Goal: Task Accomplishment & Management: Manage account settings

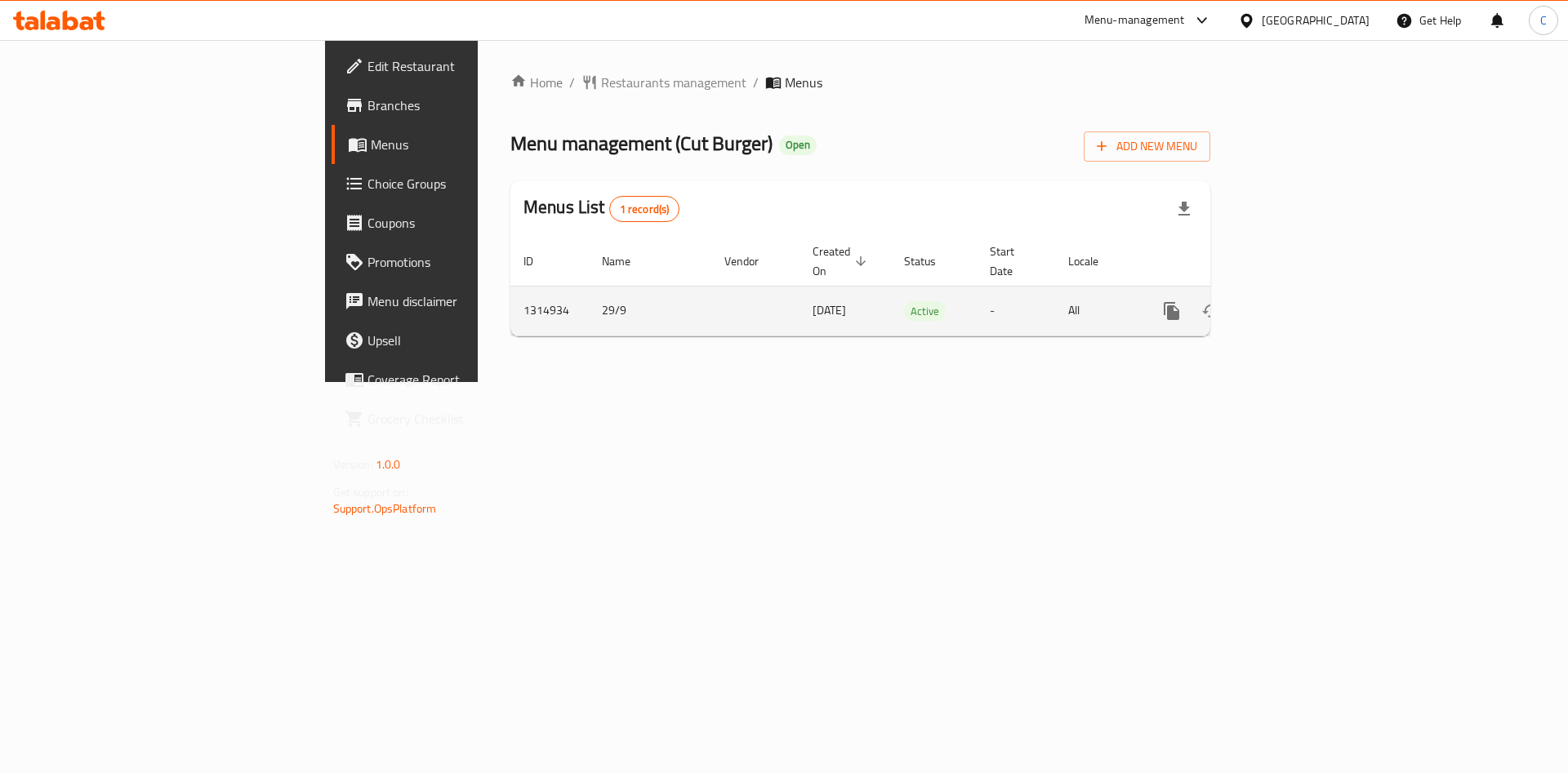
click at [1310, 300] on div "enhanced table" at bounding box center [1231, 311] width 157 height 39
click at [1297, 304] on icon "enhanced table" at bounding box center [1290, 311] width 14 height 14
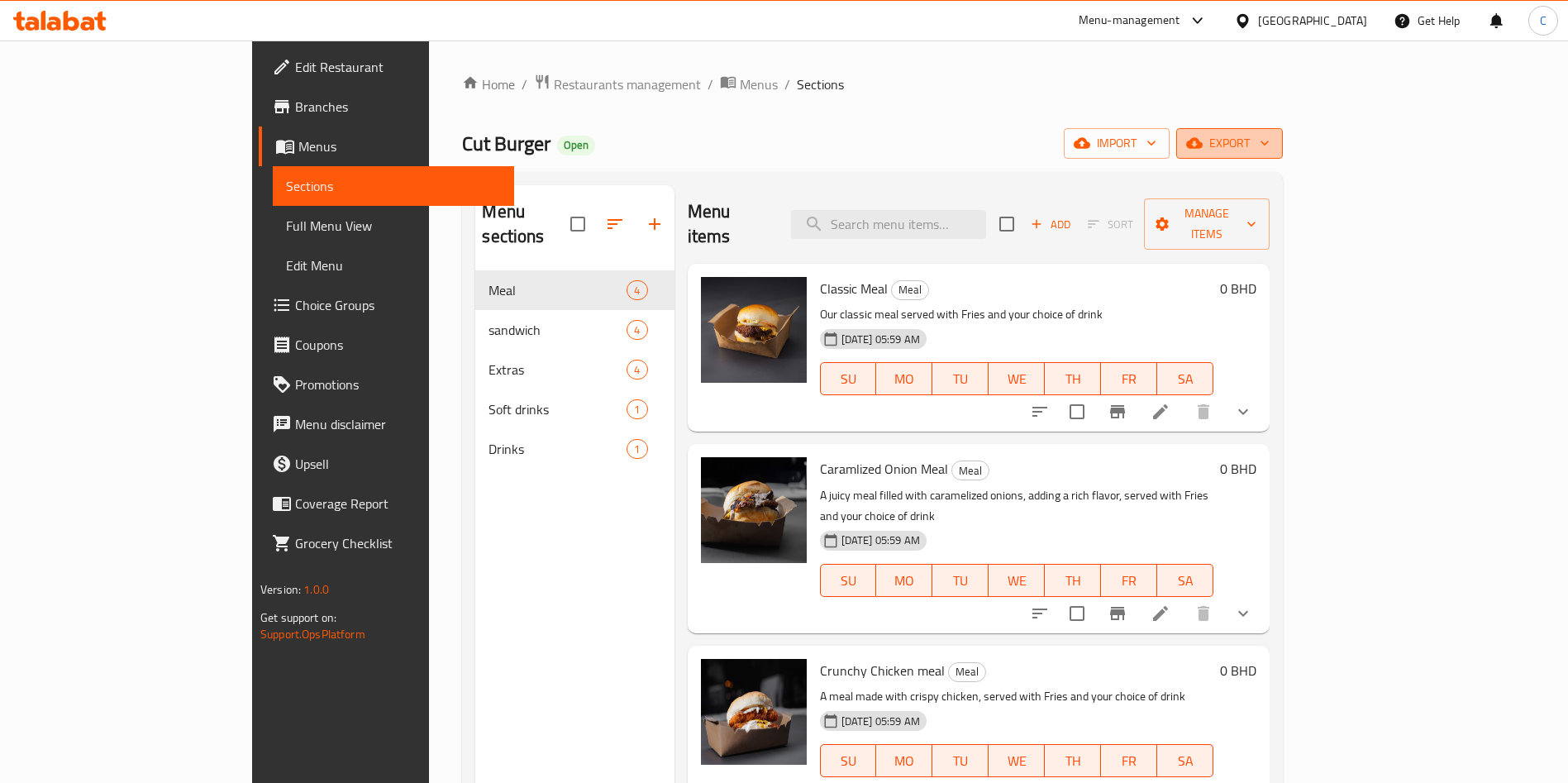
click at [1270, 144] on span "export" at bounding box center [1229, 143] width 80 height 20
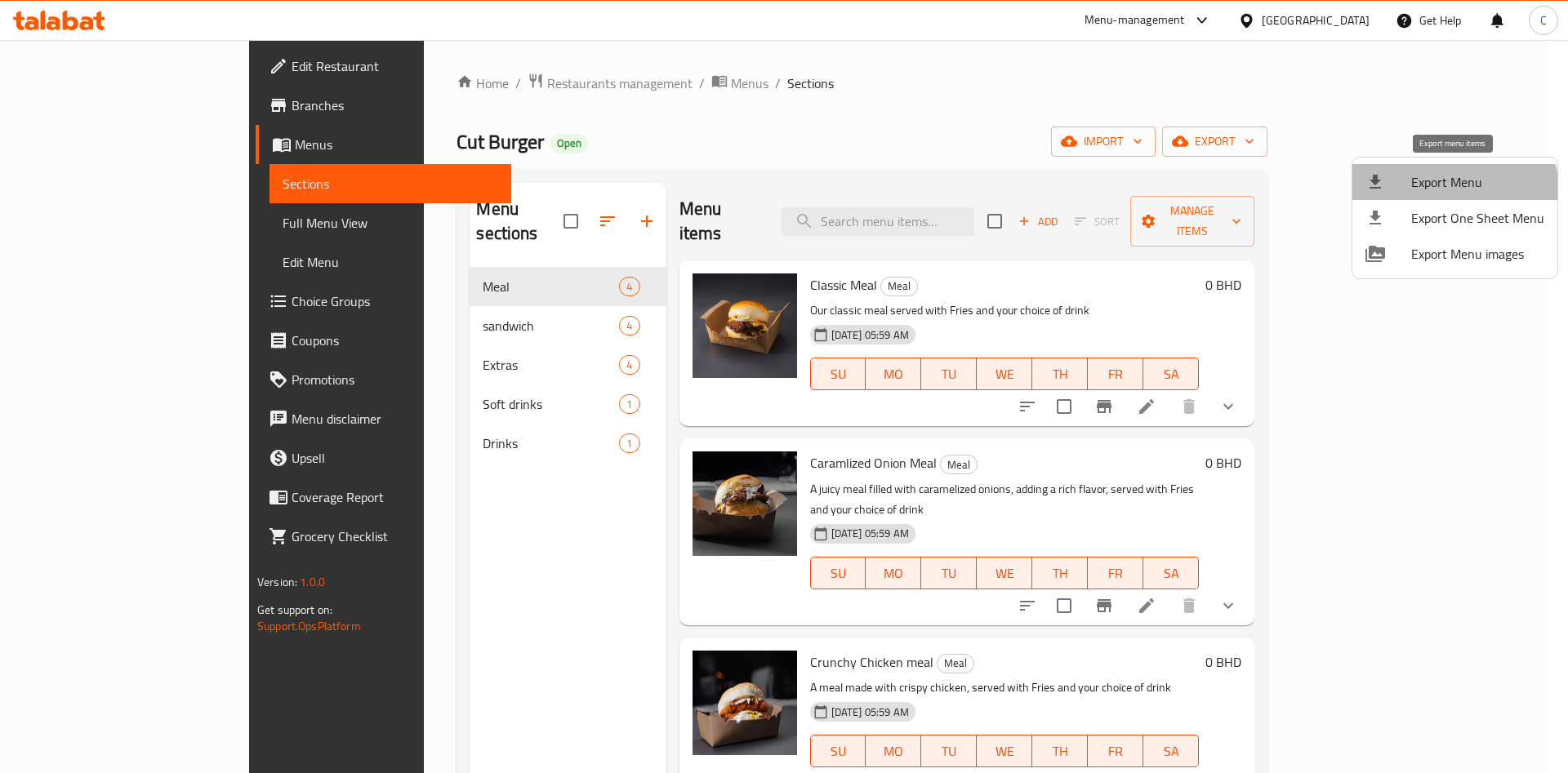
click at [1437, 196] on li "Export Menu" at bounding box center [1455, 181] width 205 height 36
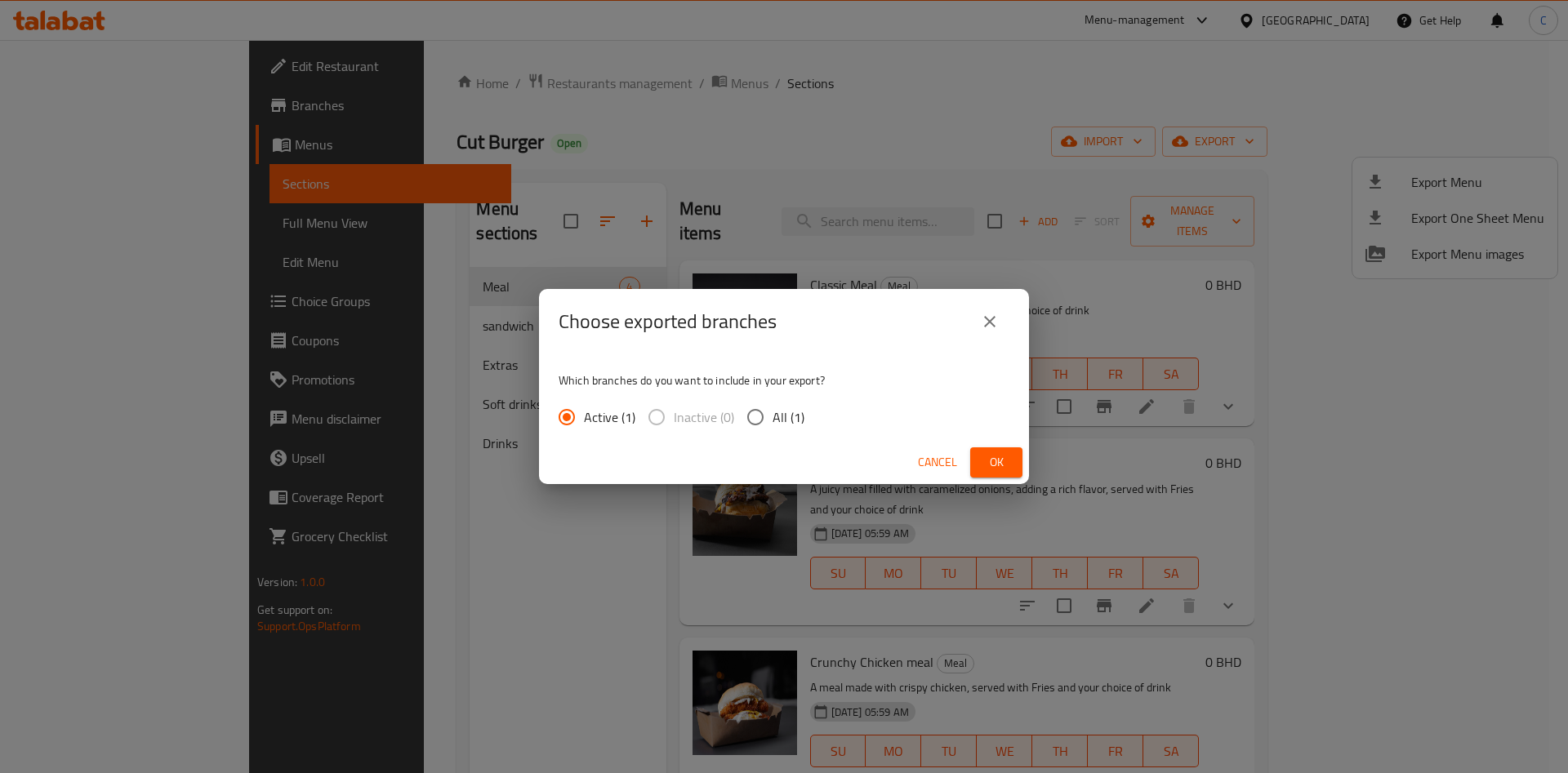
click at [782, 415] on span "All (1)" at bounding box center [788, 417] width 32 height 19
click at [772, 415] on input "All (1)" at bounding box center [756, 418] width 35 height 35
radio input "true"
click at [981, 459] on button "Ok" at bounding box center [997, 462] width 52 height 30
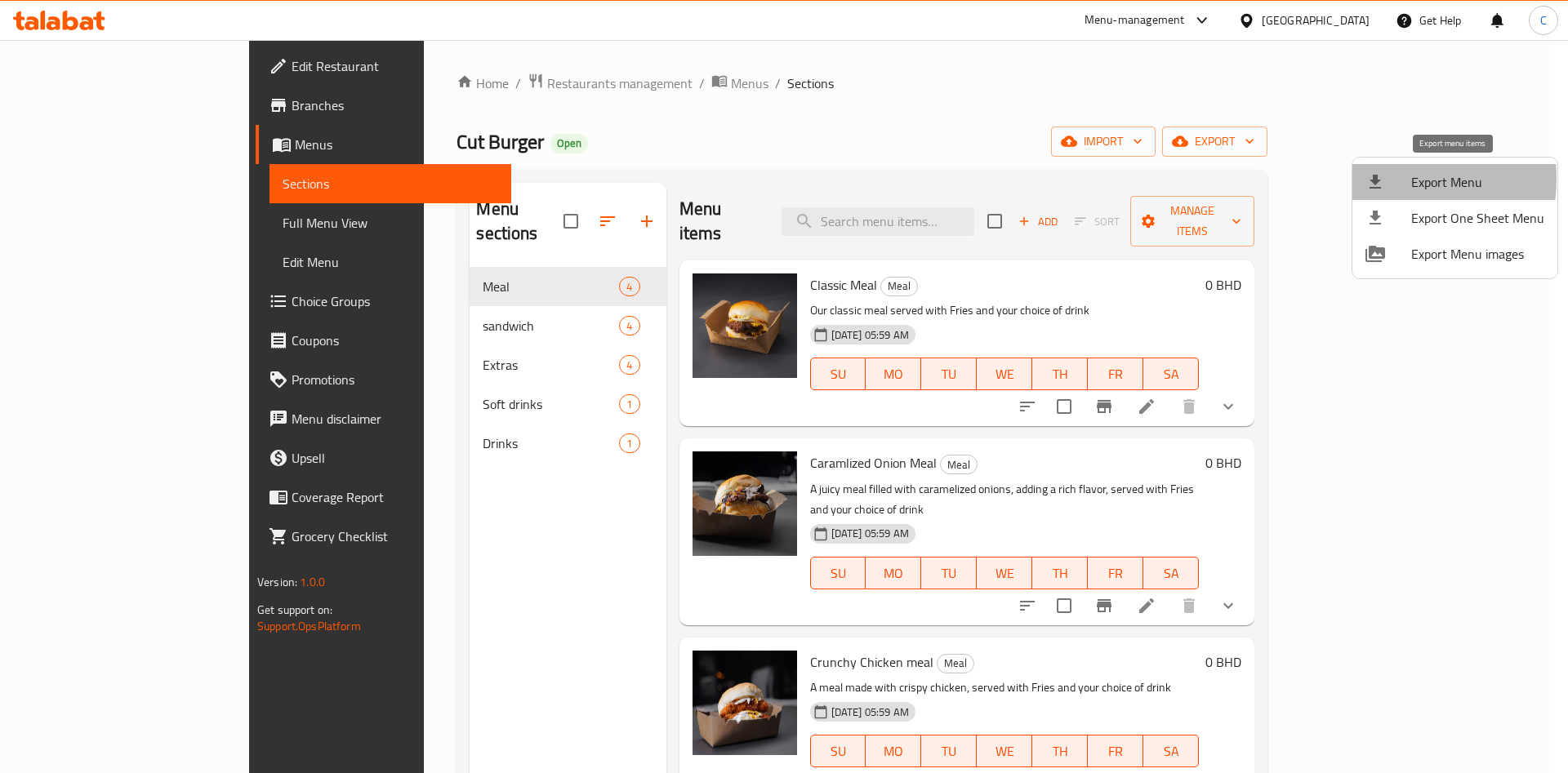
click at [1380, 179] on icon at bounding box center [1375, 182] width 19 height 19
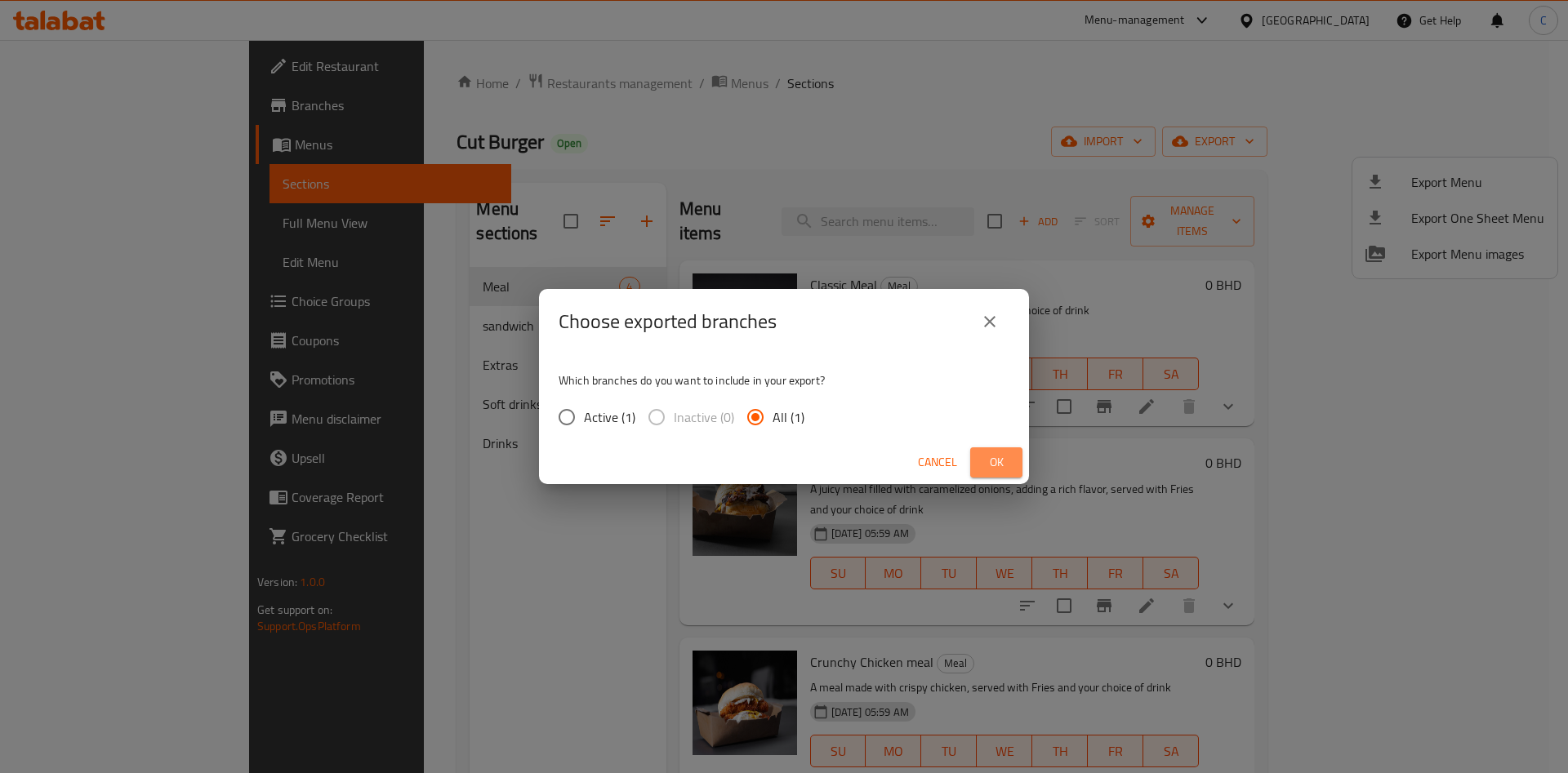
click at [997, 460] on span "Ok" at bounding box center [996, 462] width 26 height 20
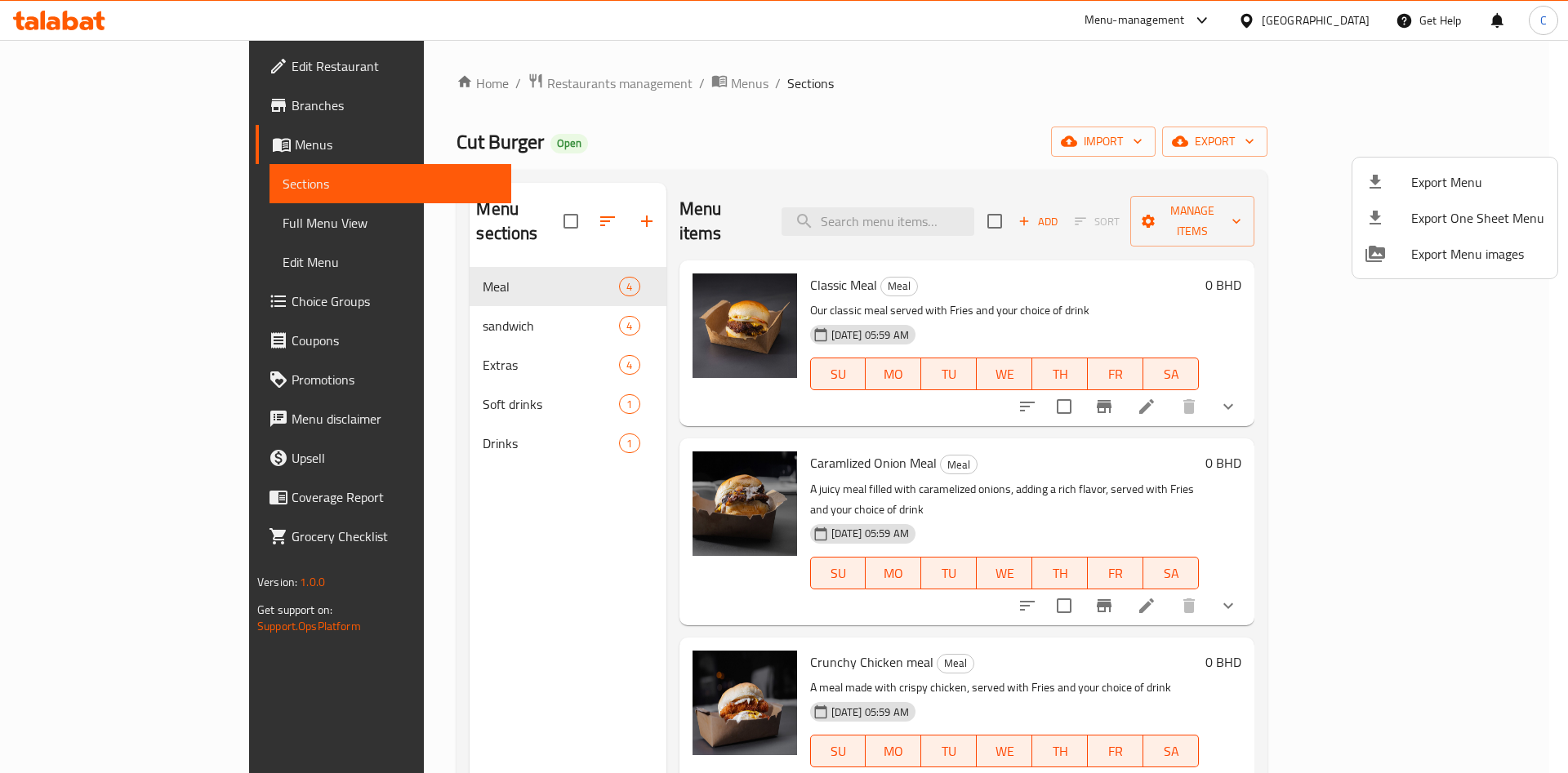
click at [579, 84] on div at bounding box center [784, 386] width 1568 height 773
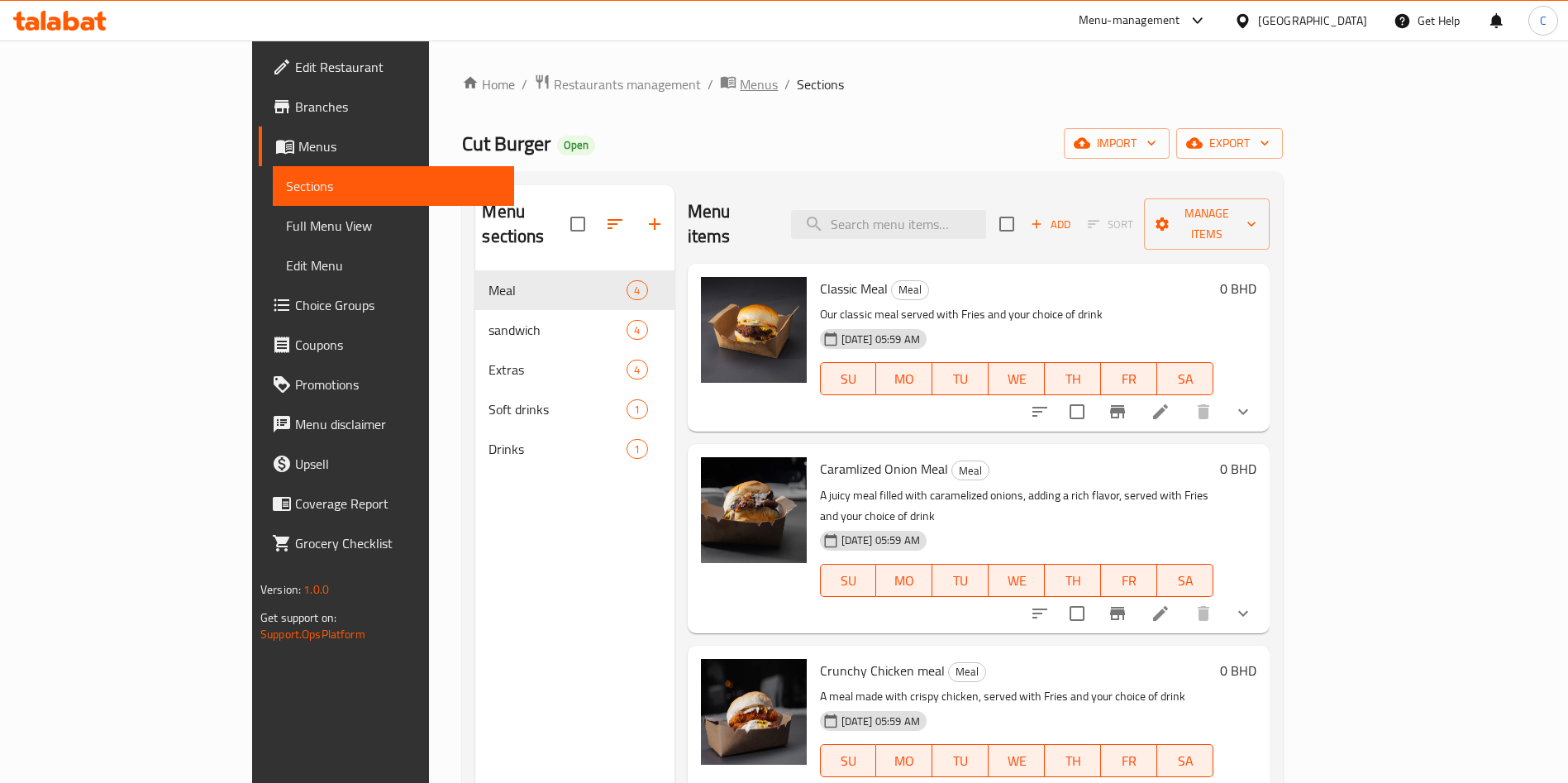
click at [740, 85] on span "Menus" at bounding box center [758, 84] width 38 height 20
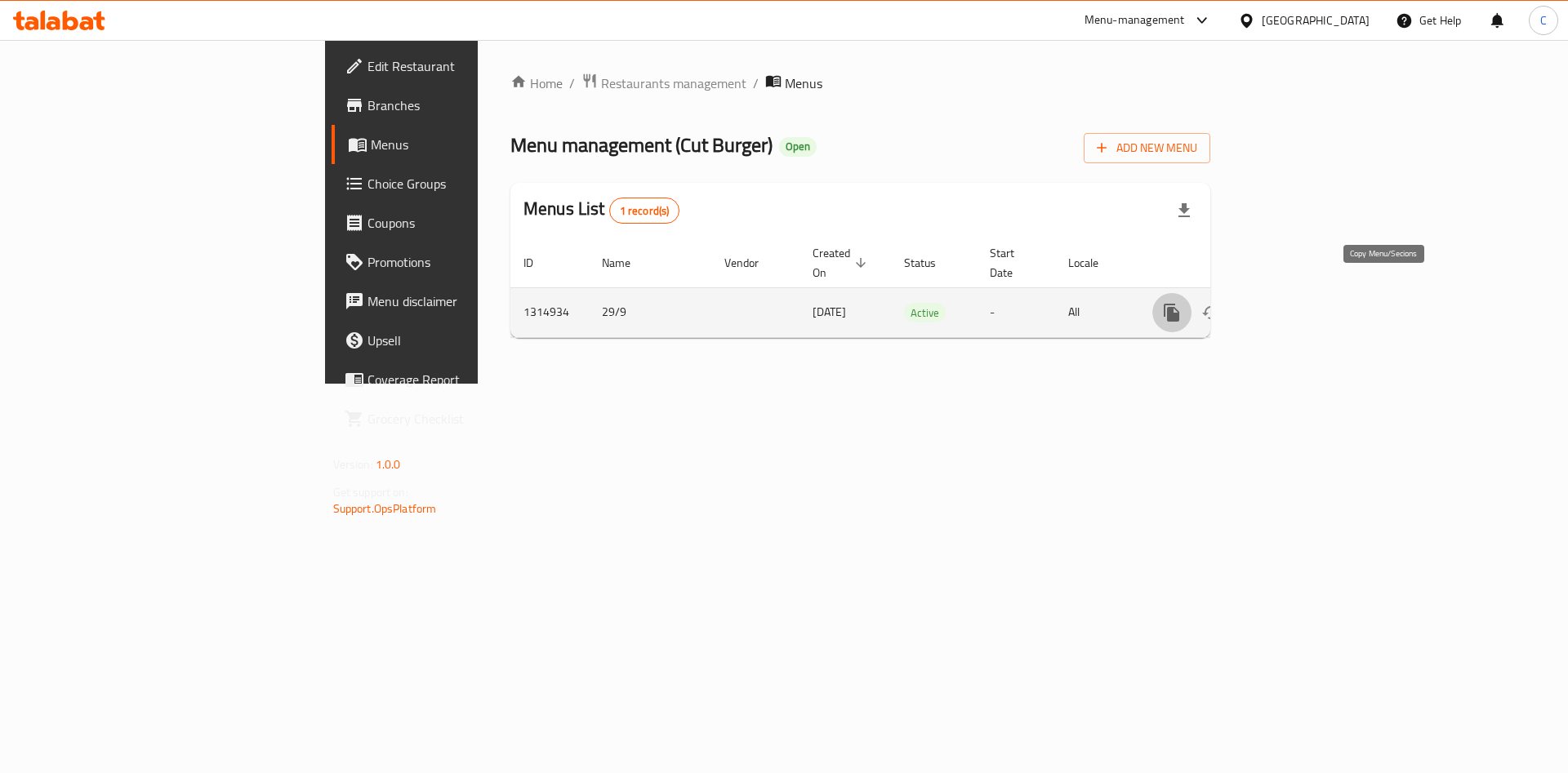
click at [1180, 304] on icon "more" at bounding box center [1172, 313] width 15 height 18
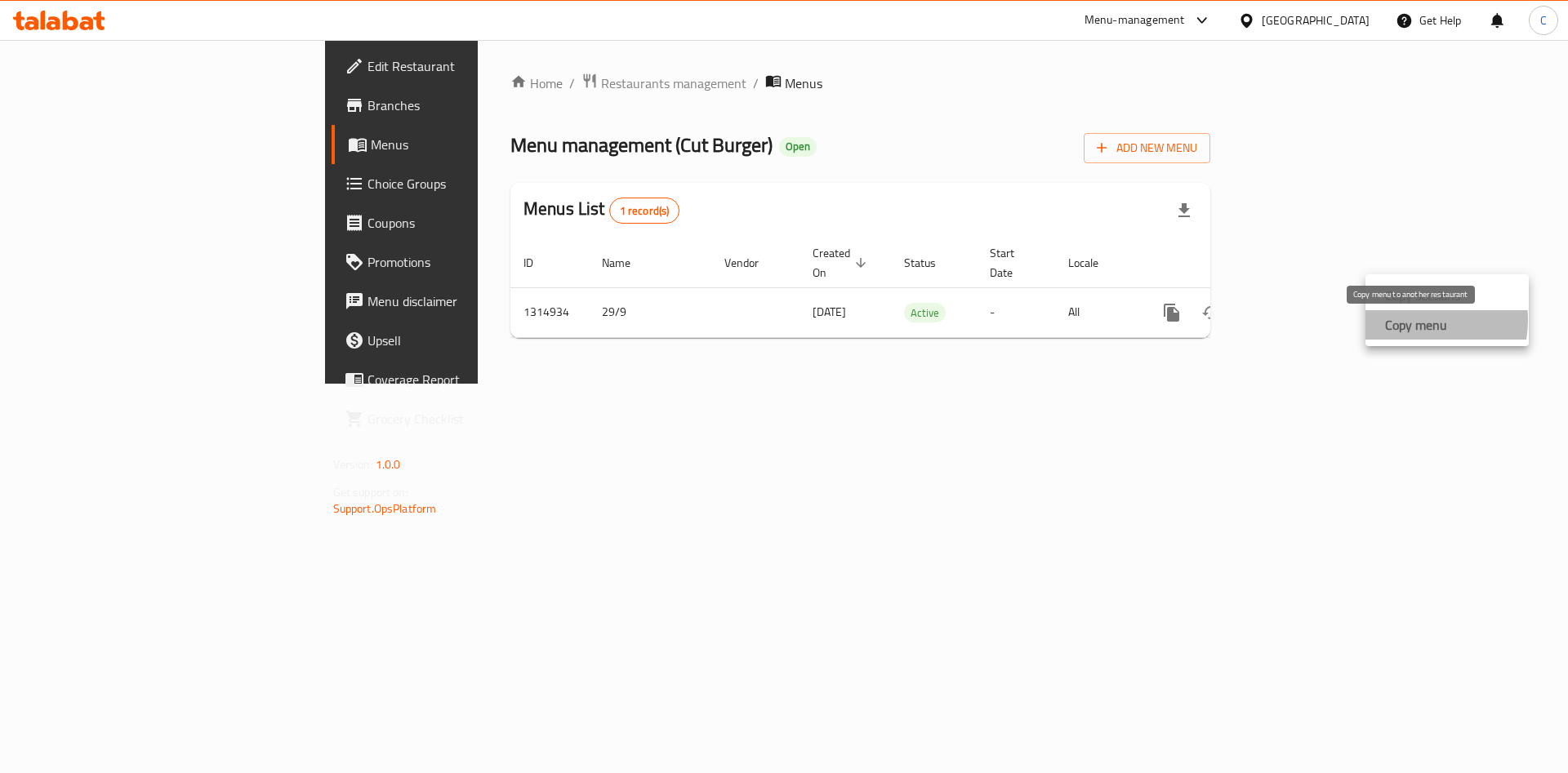
click at [1410, 320] on strong "Copy menu" at bounding box center [1416, 324] width 62 height 19
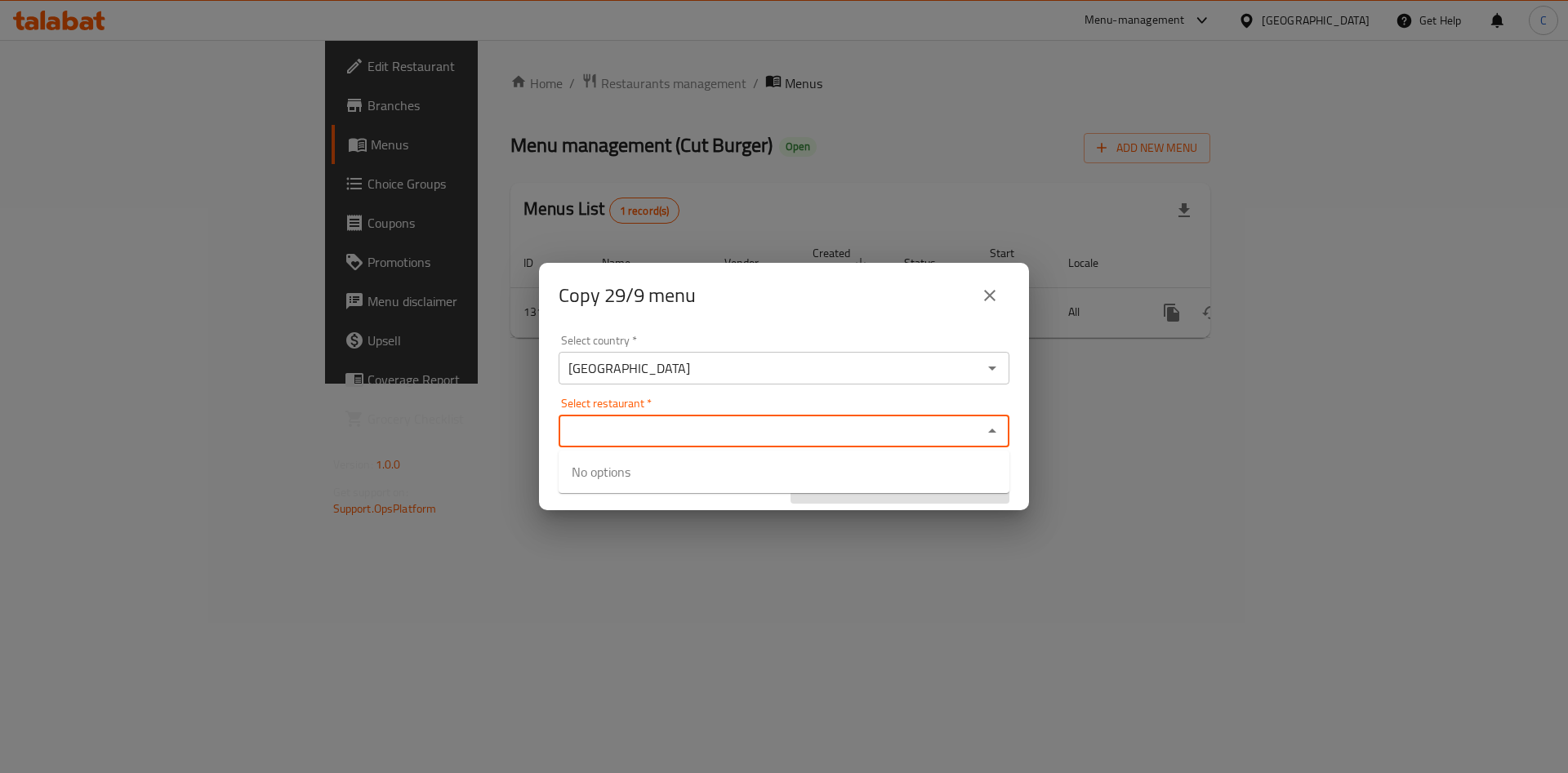
click at [739, 426] on input "Select restaurant   *" at bounding box center [771, 431] width 414 height 23
type input "cut"
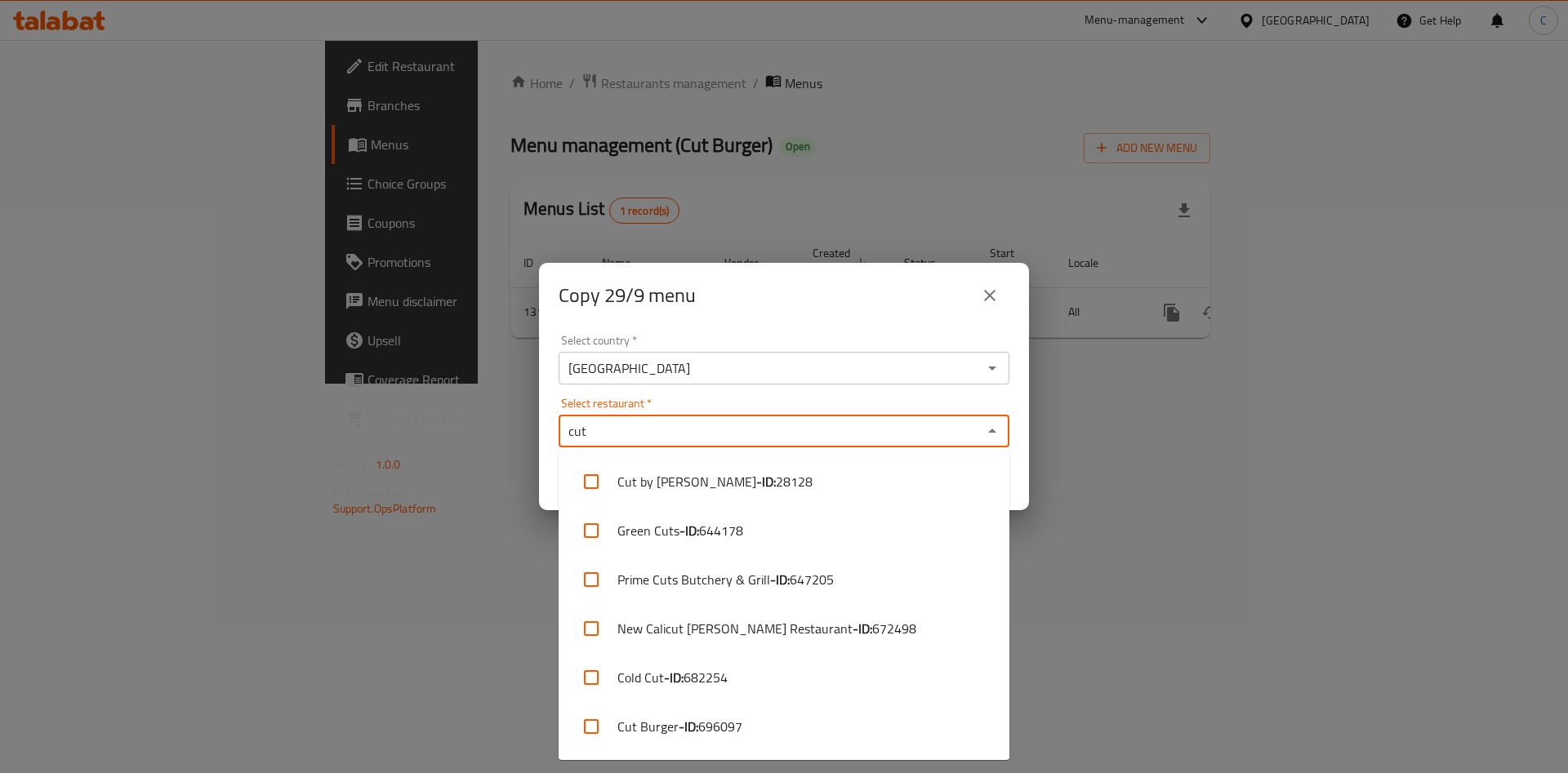
click at [739, 426] on input "cut" at bounding box center [771, 431] width 414 height 23
click at [641, 719] on li "Cut Burger - ID: 696097" at bounding box center [784, 726] width 451 height 49
checkbox input "true"
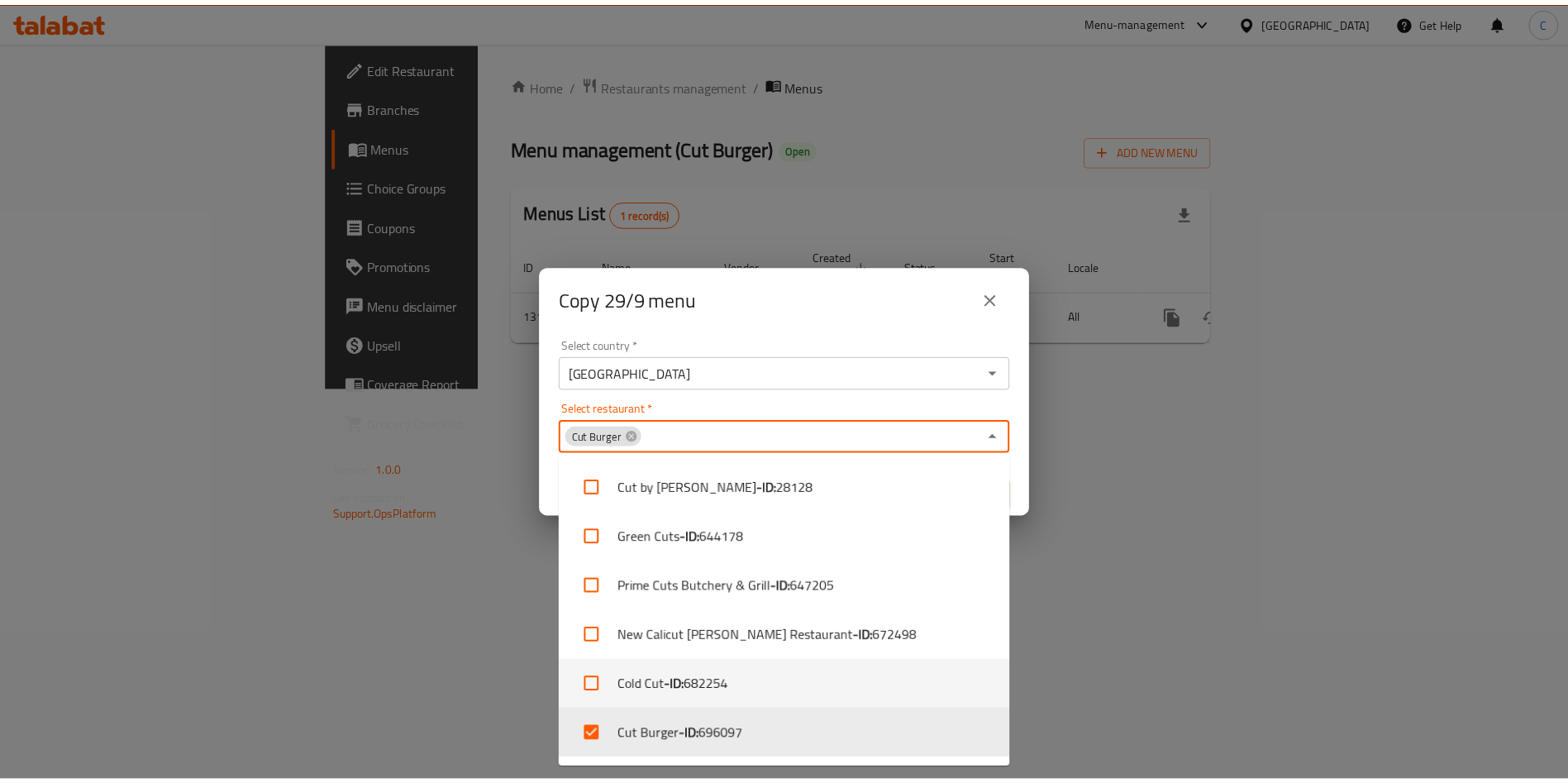
scroll to position [47, 0]
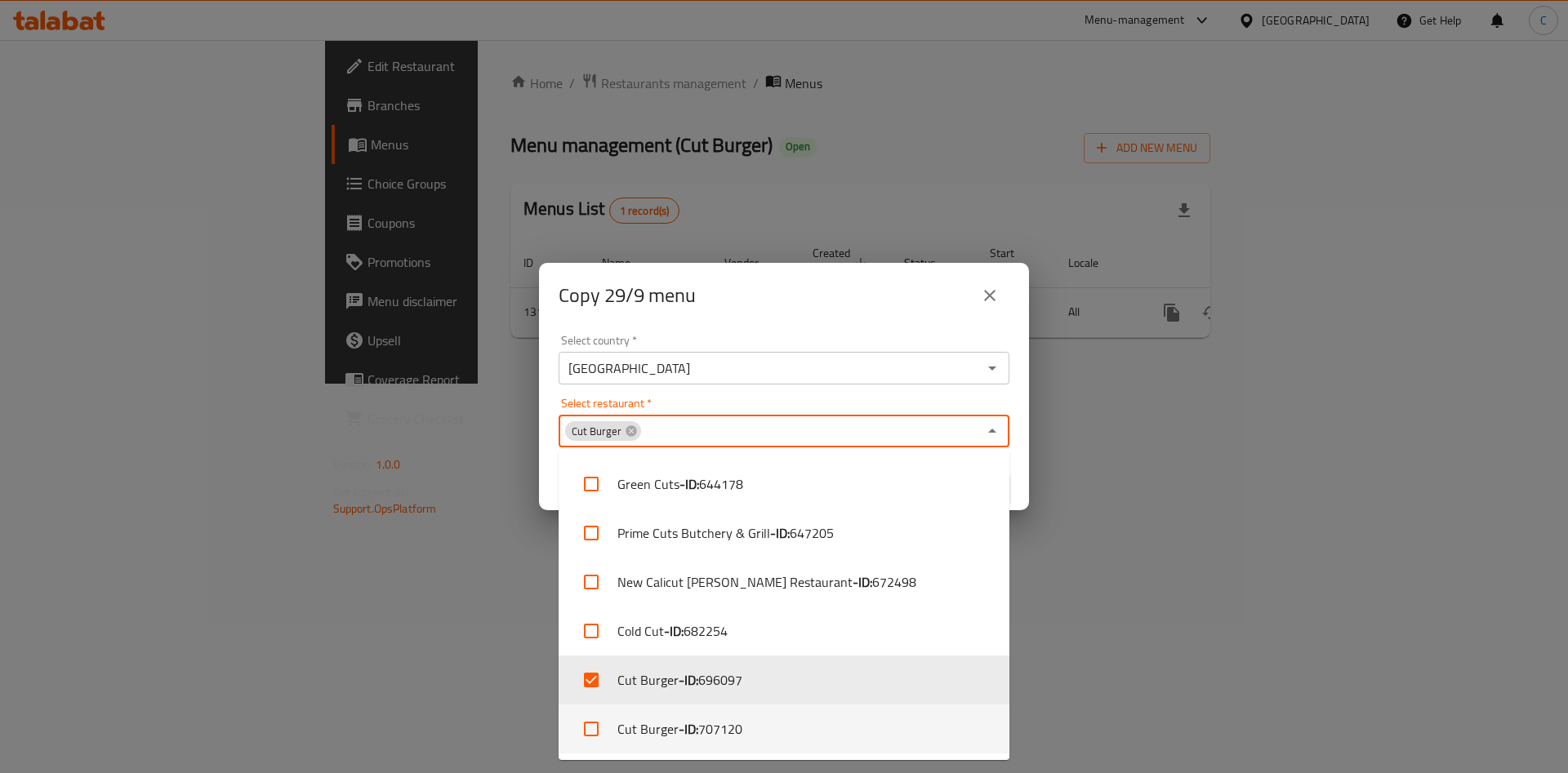
drag, startPoint x: 892, startPoint y: 729, endPoint x: 594, endPoint y: 732, distance: 298.0
click at [594, 732] on li "Cut Burger - ID: 707120" at bounding box center [784, 729] width 451 height 49
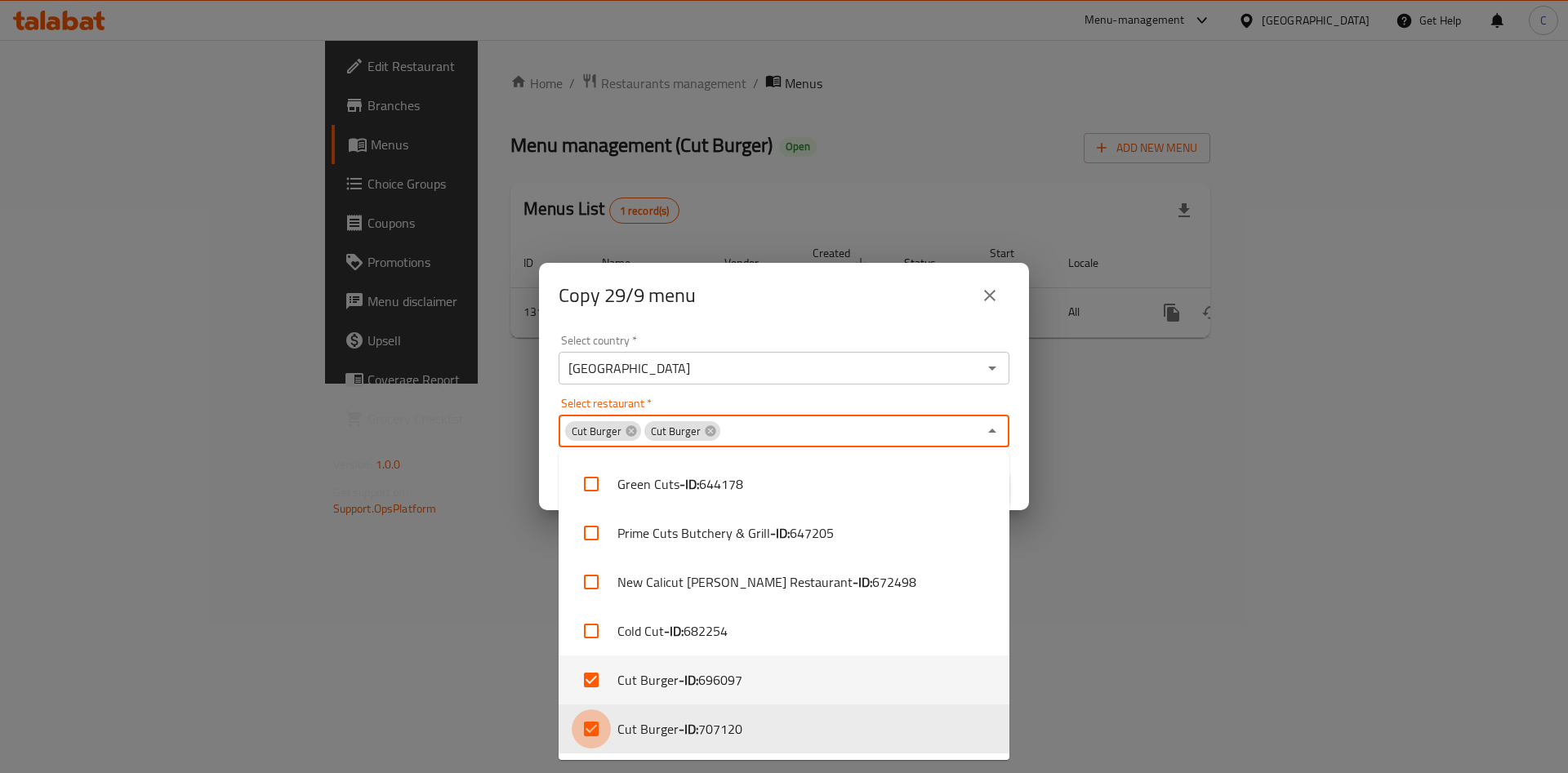
click at [594, 732] on input "checkbox" at bounding box center [591, 729] width 39 height 39
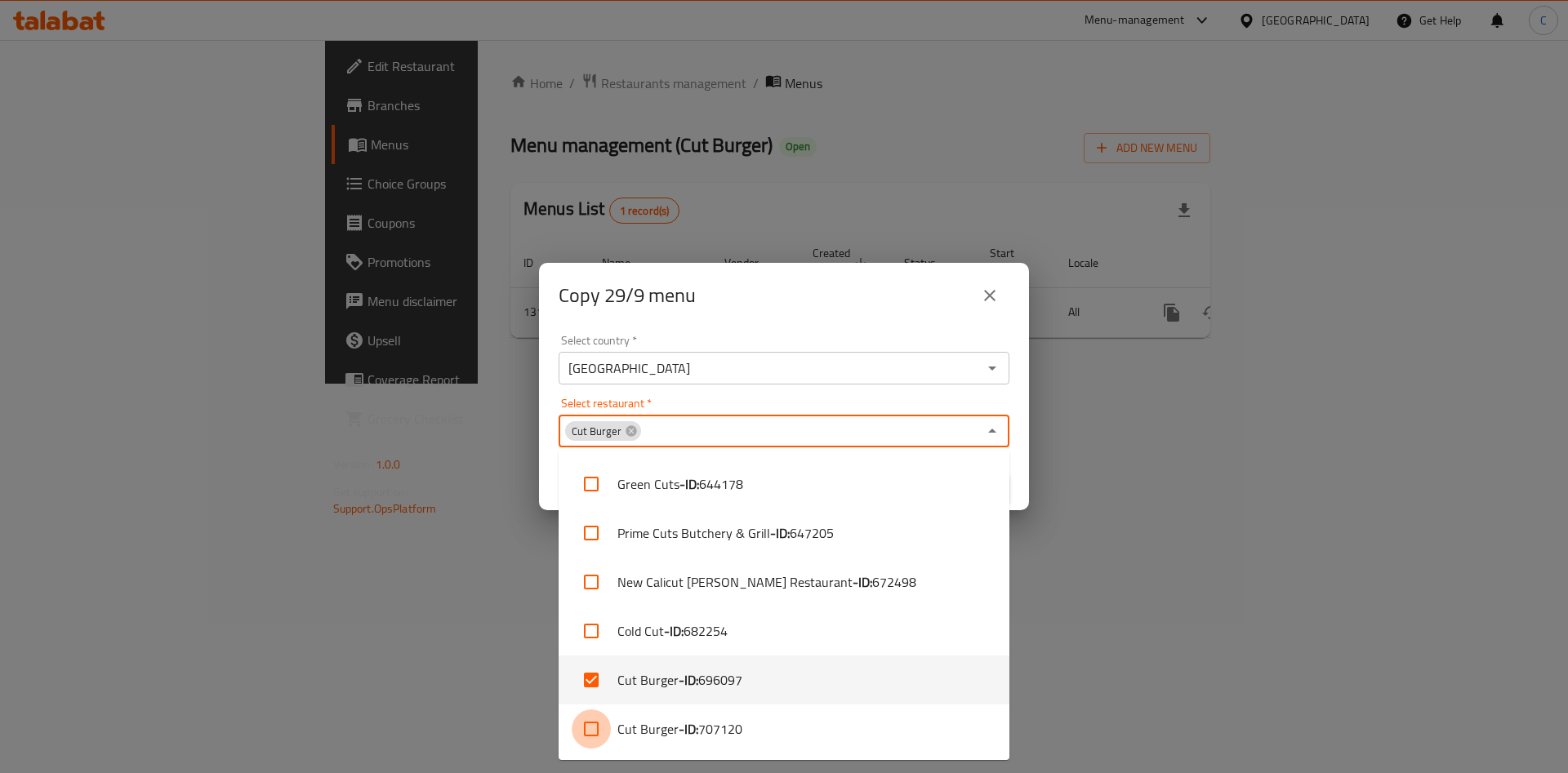
click at [594, 732] on input "checkbox" at bounding box center [591, 729] width 39 height 39
checkbox input "true"
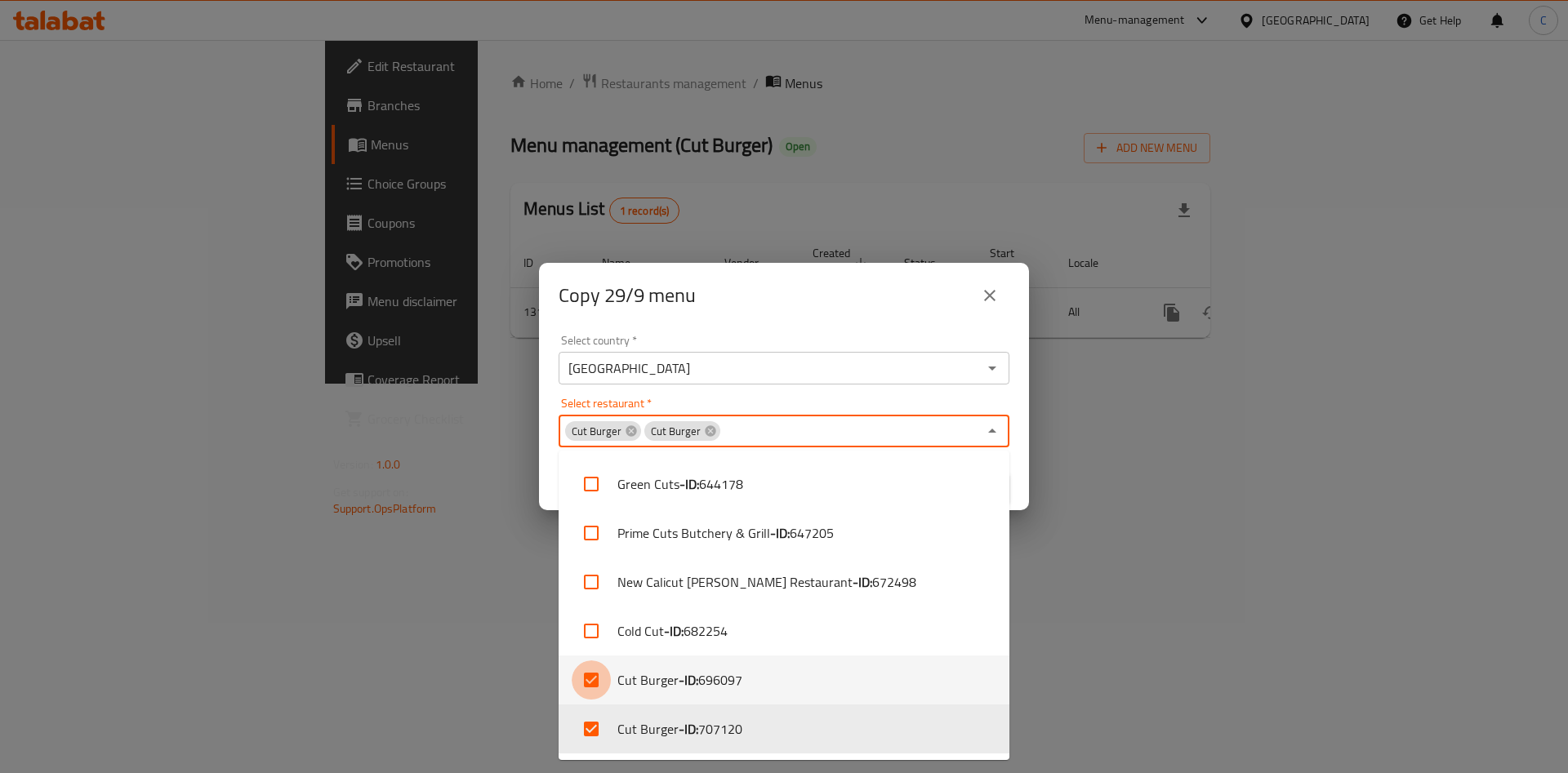
click at [599, 678] on input "checkbox" at bounding box center [591, 680] width 39 height 39
checkbox input "false"
click at [772, 340] on div "Select country   * [GEOGRAPHIC_DATA] Select country *" at bounding box center [784, 360] width 451 height 50
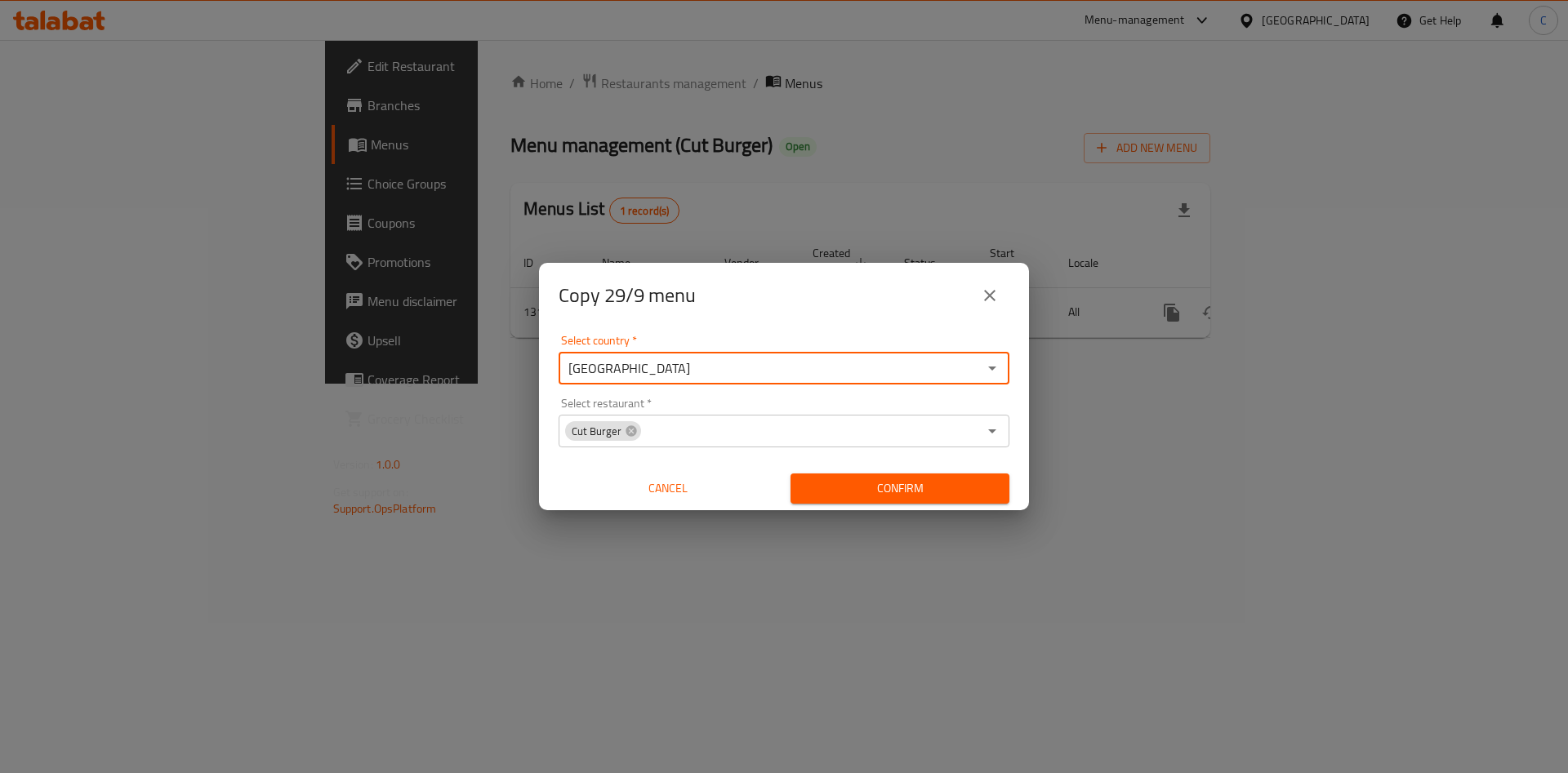
click at [873, 492] on span "Confirm" at bounding box center [901, 488] width 193 height 20
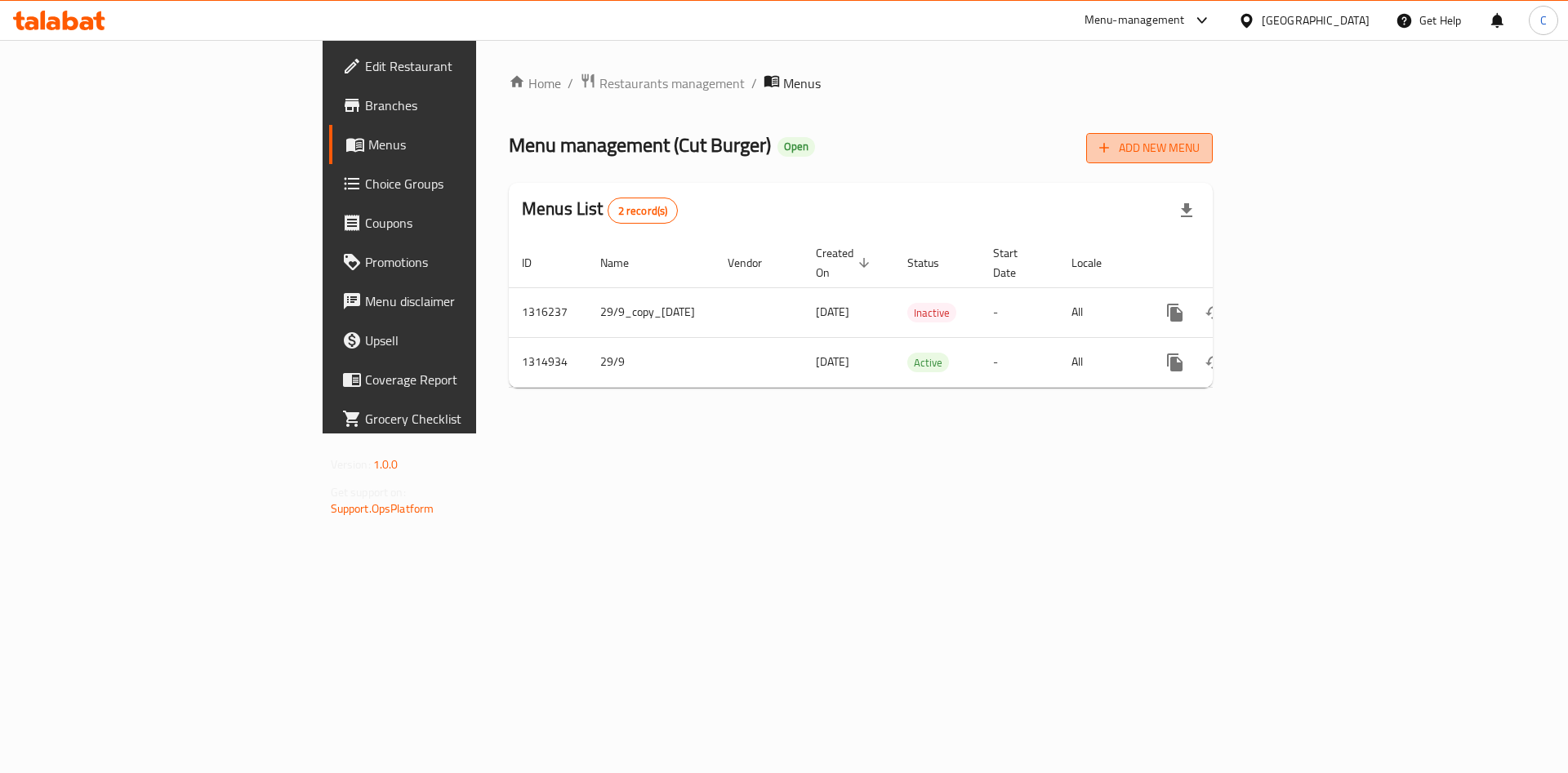
click at [1200, 151] on span "Add New Menu" at bounding box center [1150, 147] width 100 height 20
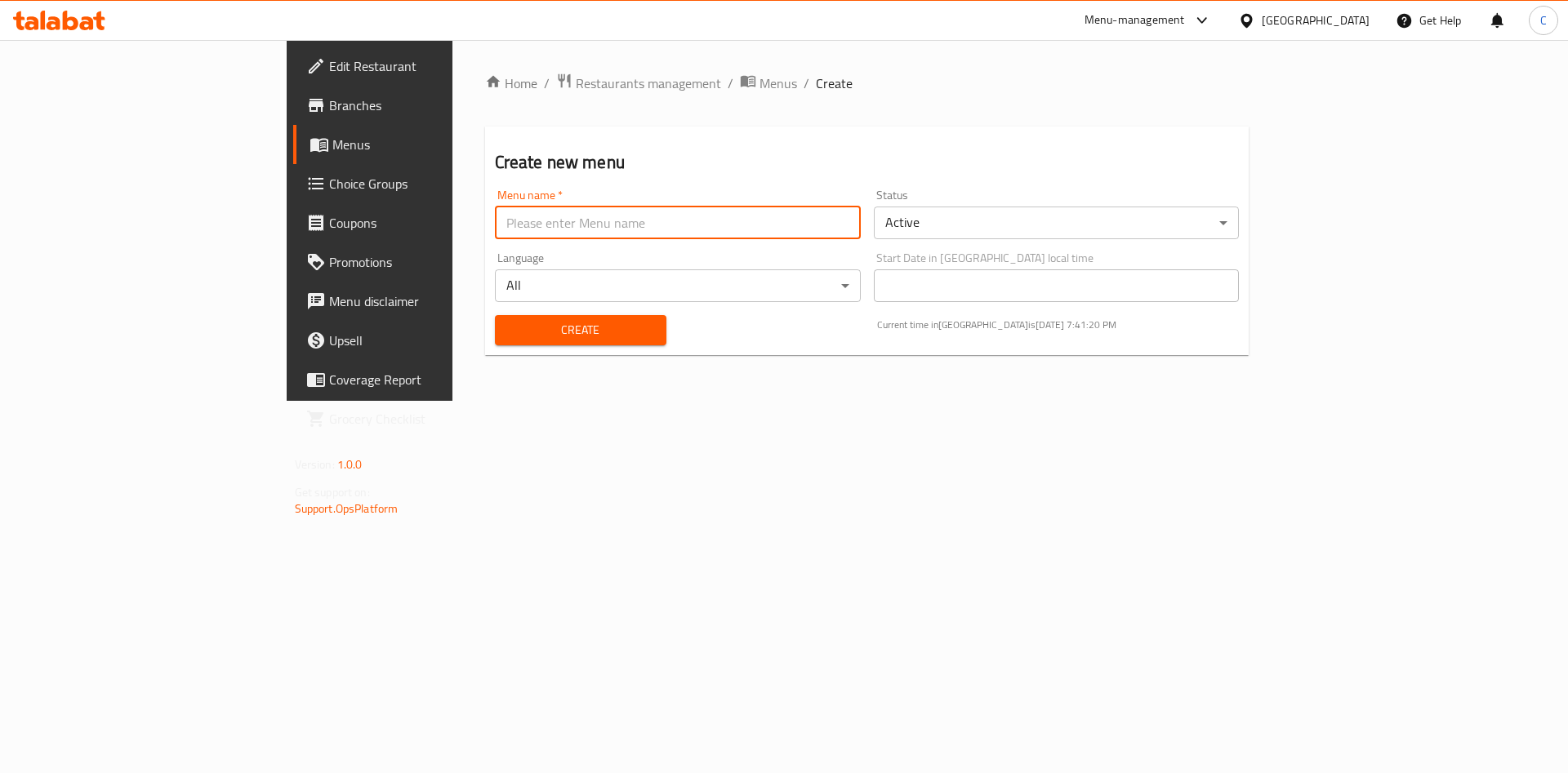
click at [697, 207] on input "text" at bounding box center [678, 223] width 366 height 33
type input "neww"
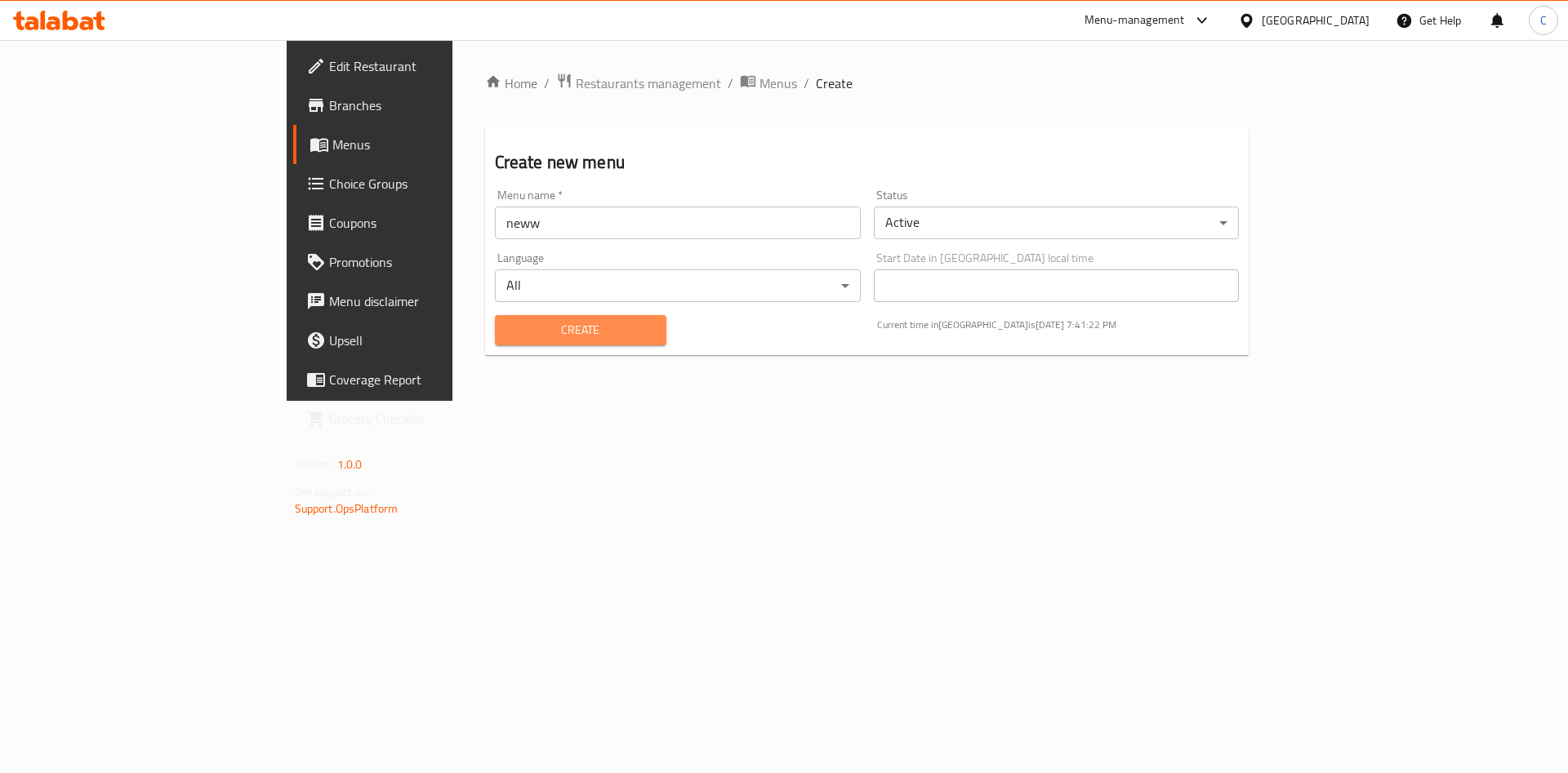
click at [516, 329] on span "Create" at bounding box center [581, 329] width 145 height 20
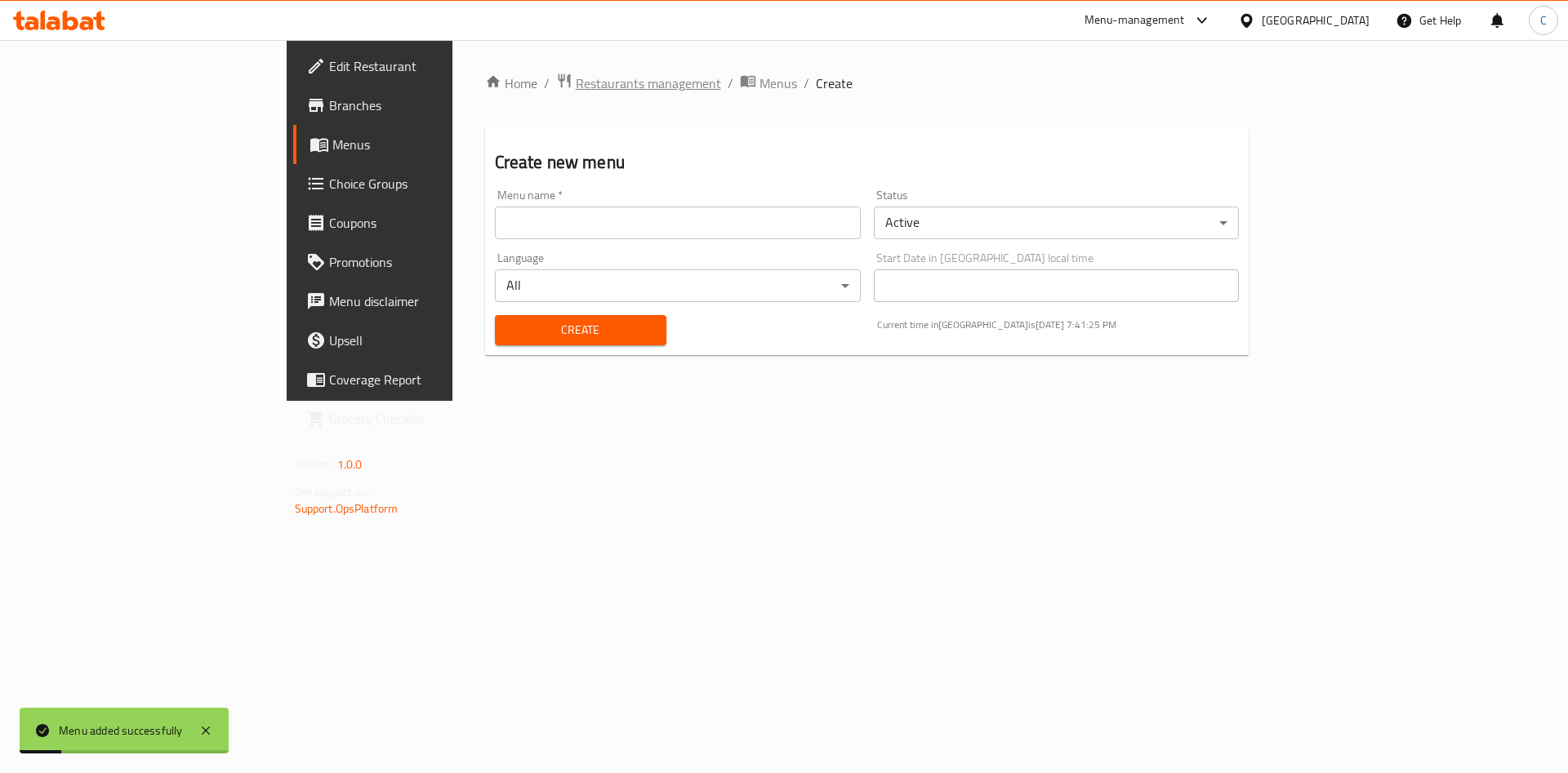
click at [576, 87] on span "Restaurants management" at bounding box center [648, 83] width 145 height 19
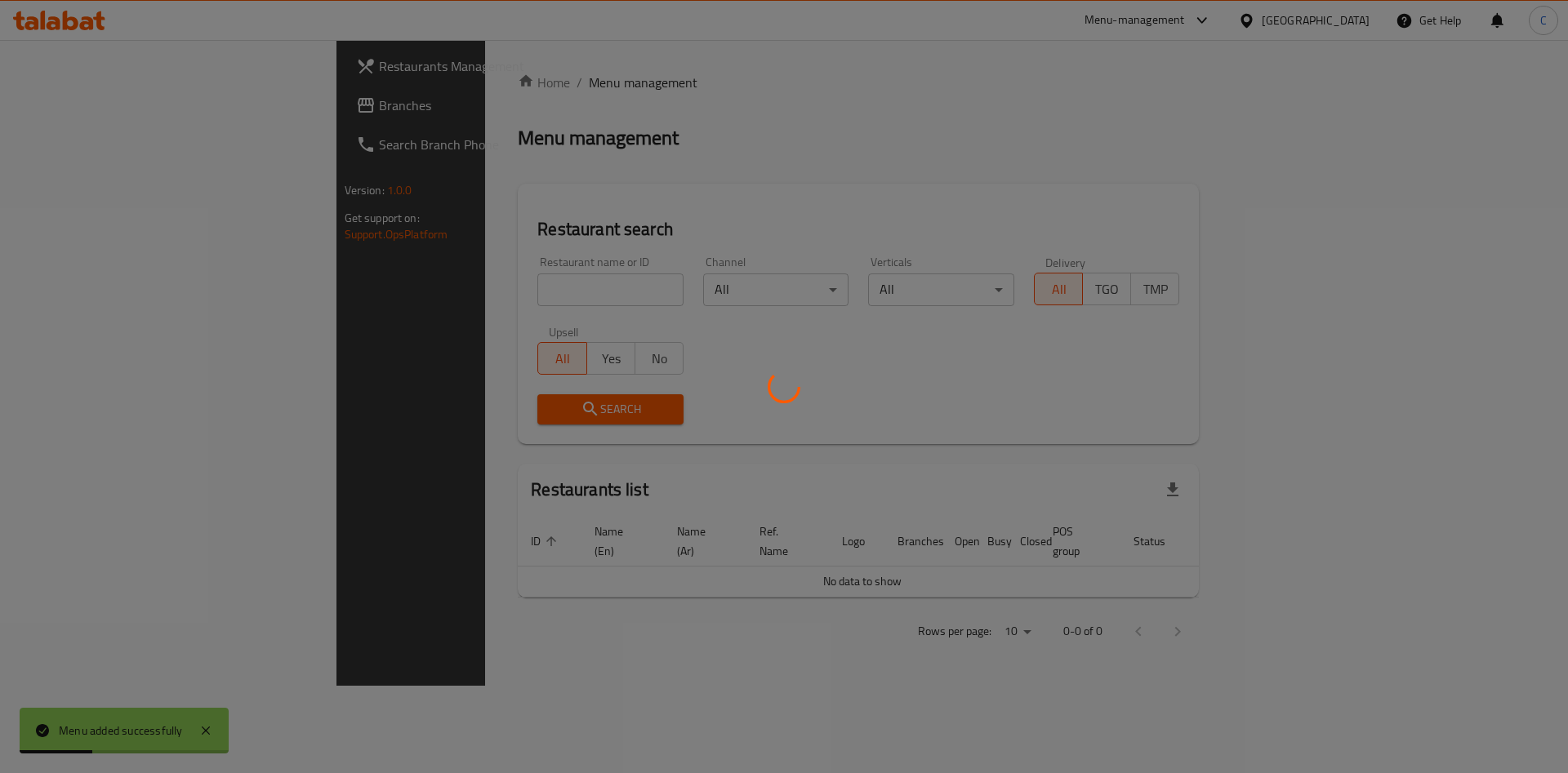
click at [406, 291] on div at bounding box center [784, 386] width 1568 height 773
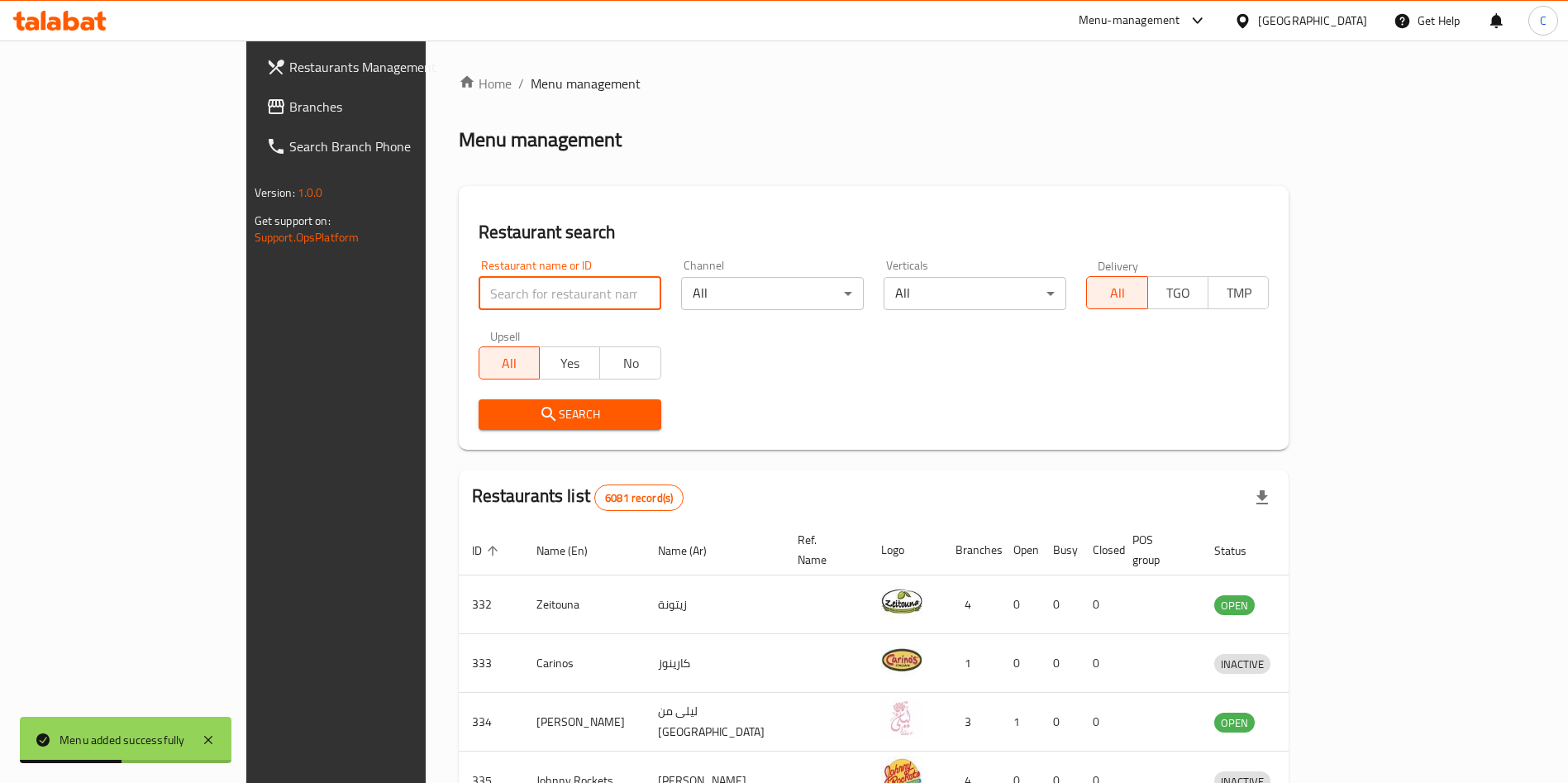
click at [478, 294] on input "search" at bounding box center [569, 294] width 182 height 33
click at [478, 286] on input "search" at bounding box center [569, 294] width 182 height 33
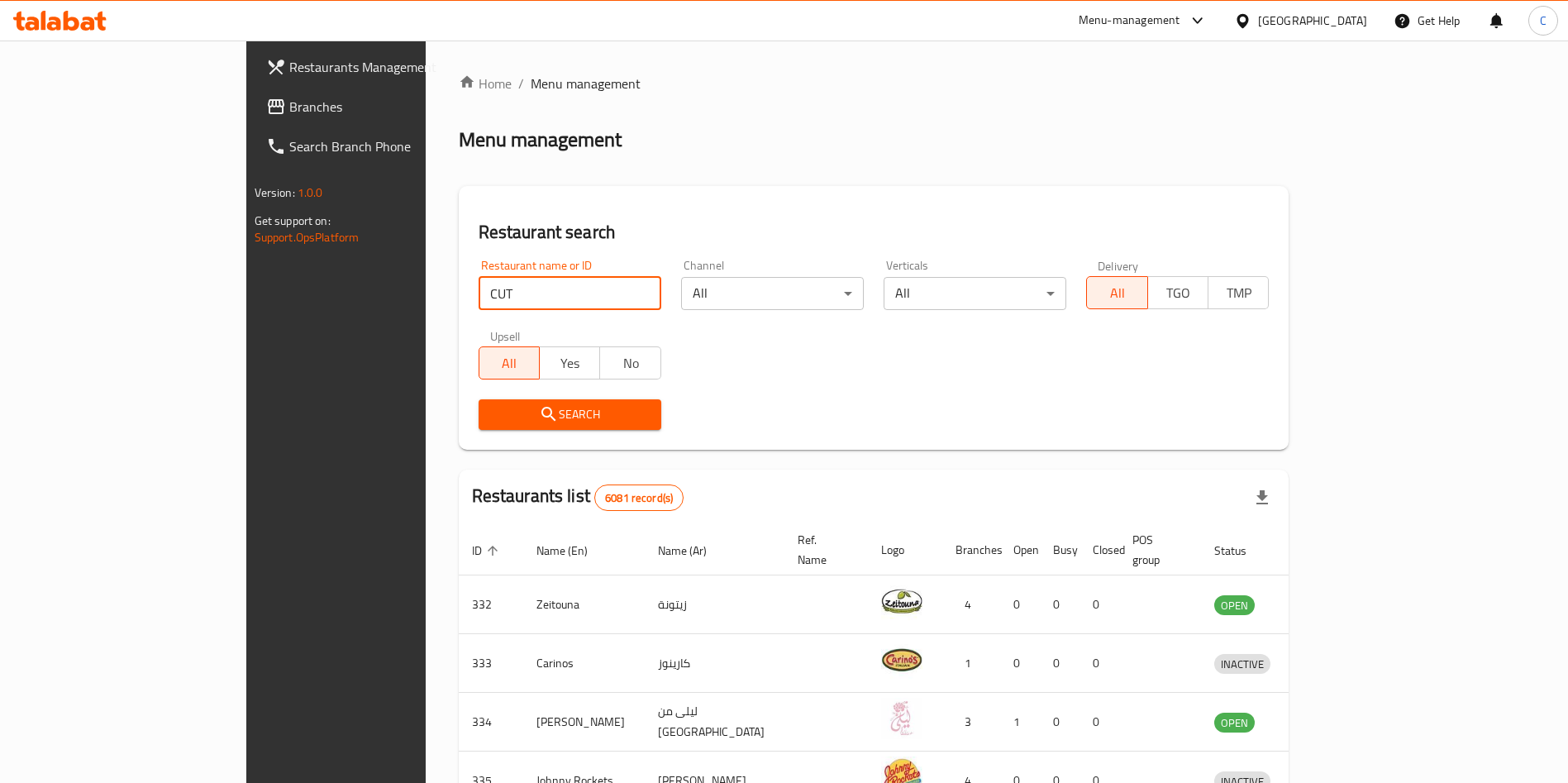
type input "CUT"
click button "Search" at bounding box center [569, 414] width 182 height 30
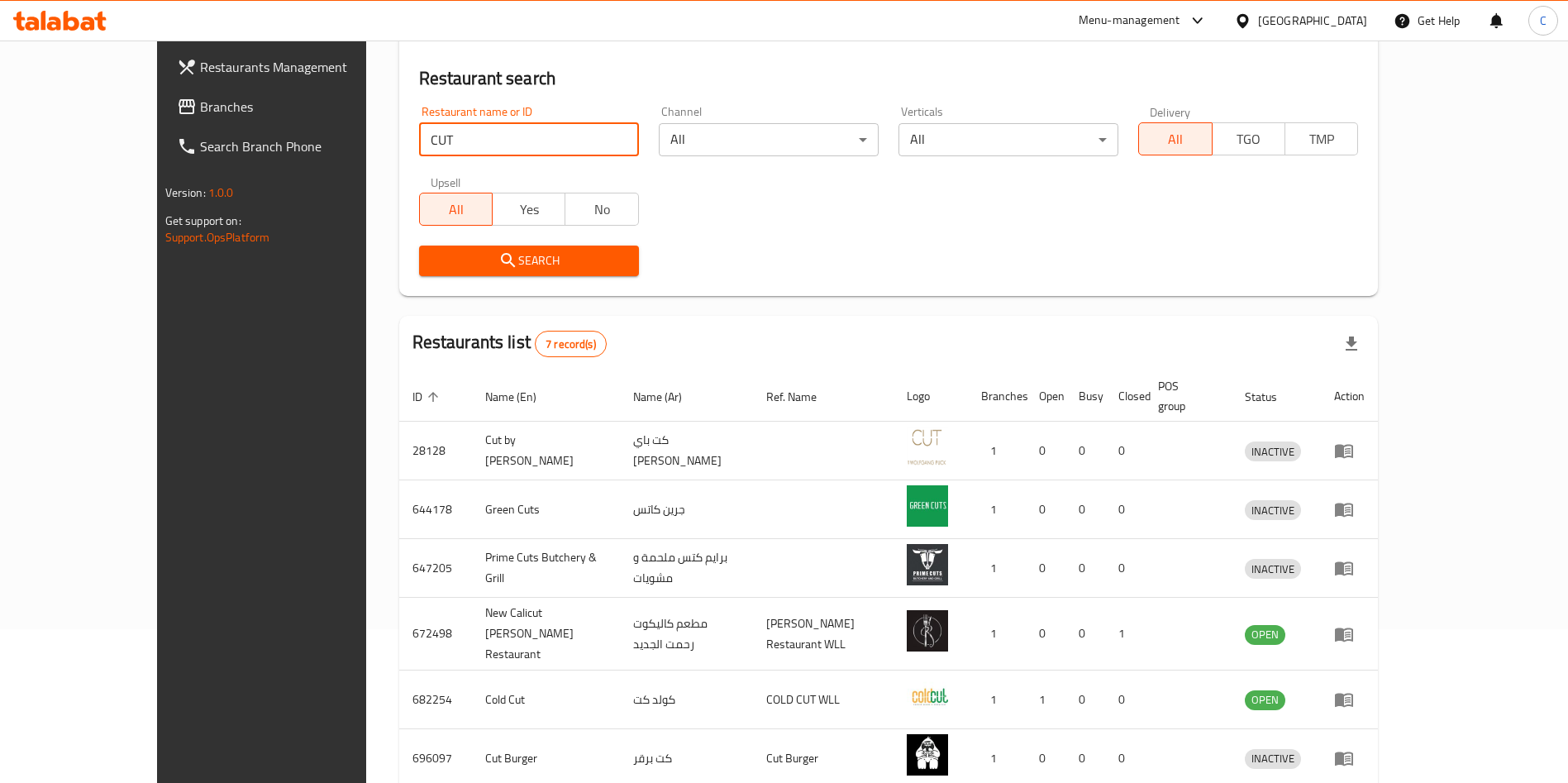
scroll to position [275, 0]
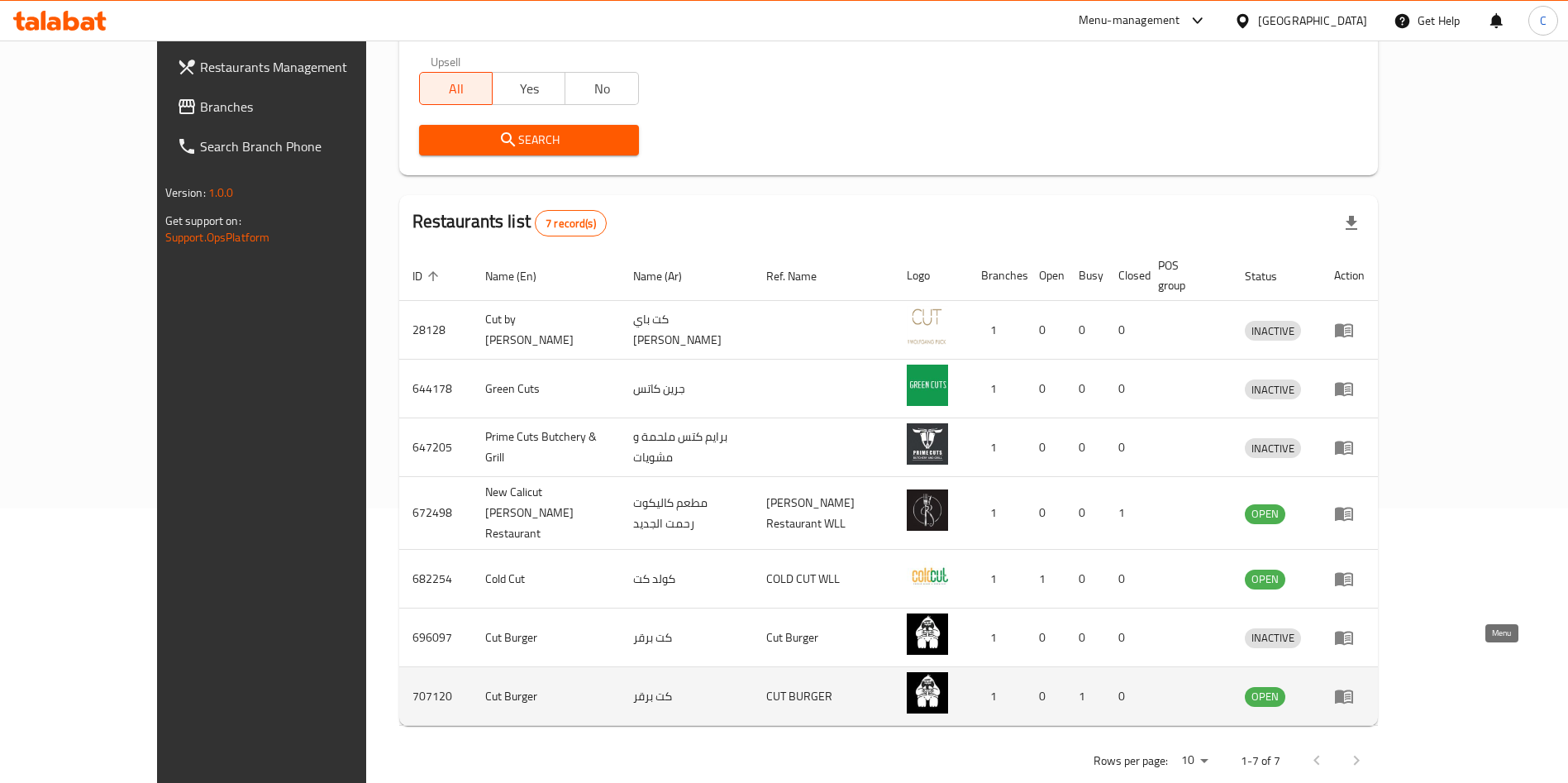
click at [1351, 694] on icon "enhanced table" at bounding box center [1348, 697] width 6 height 7
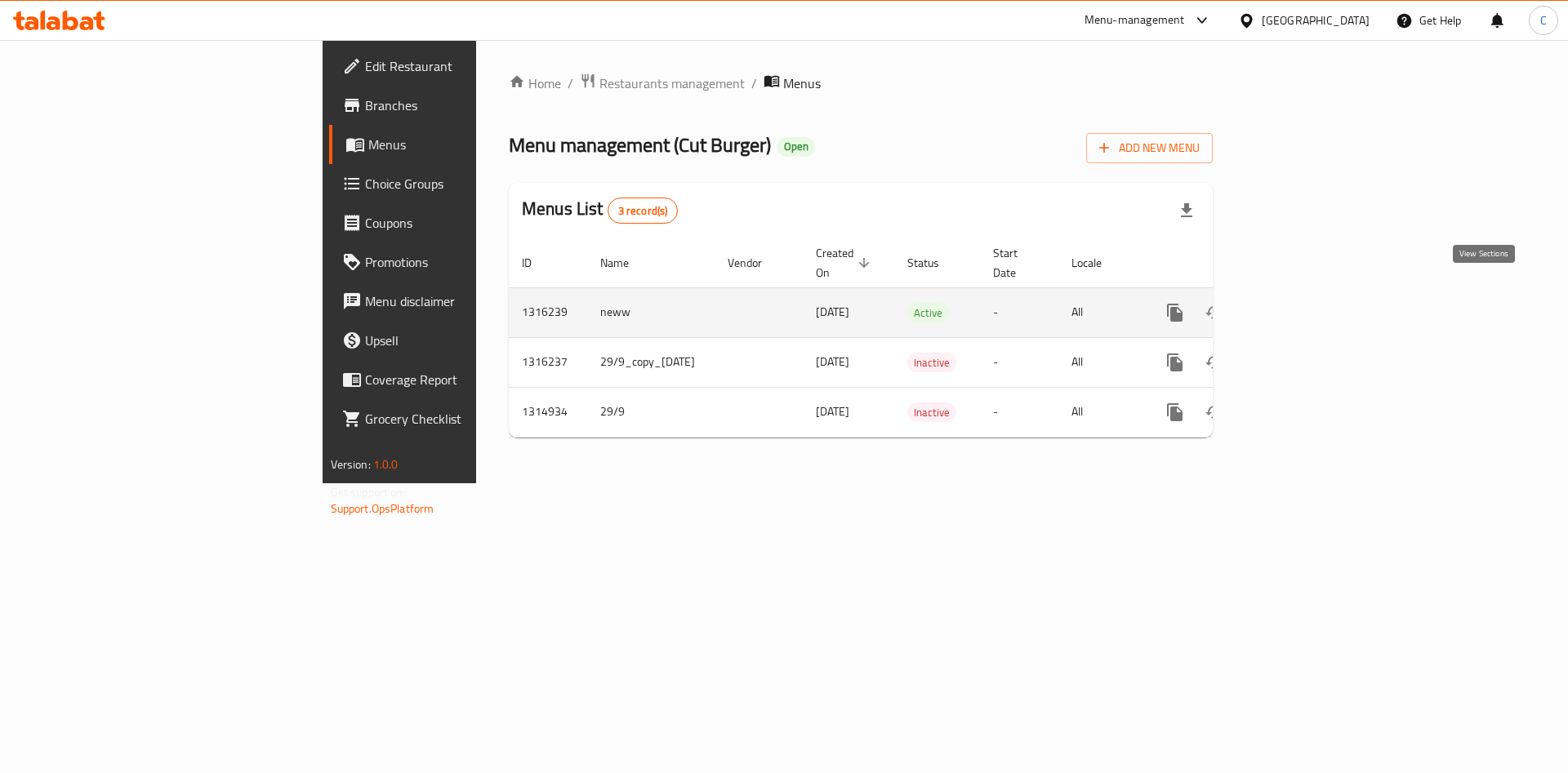
click at [1300, 305] on icon "enhanced table" at bounding box center [1293, 312] width 14 height 14
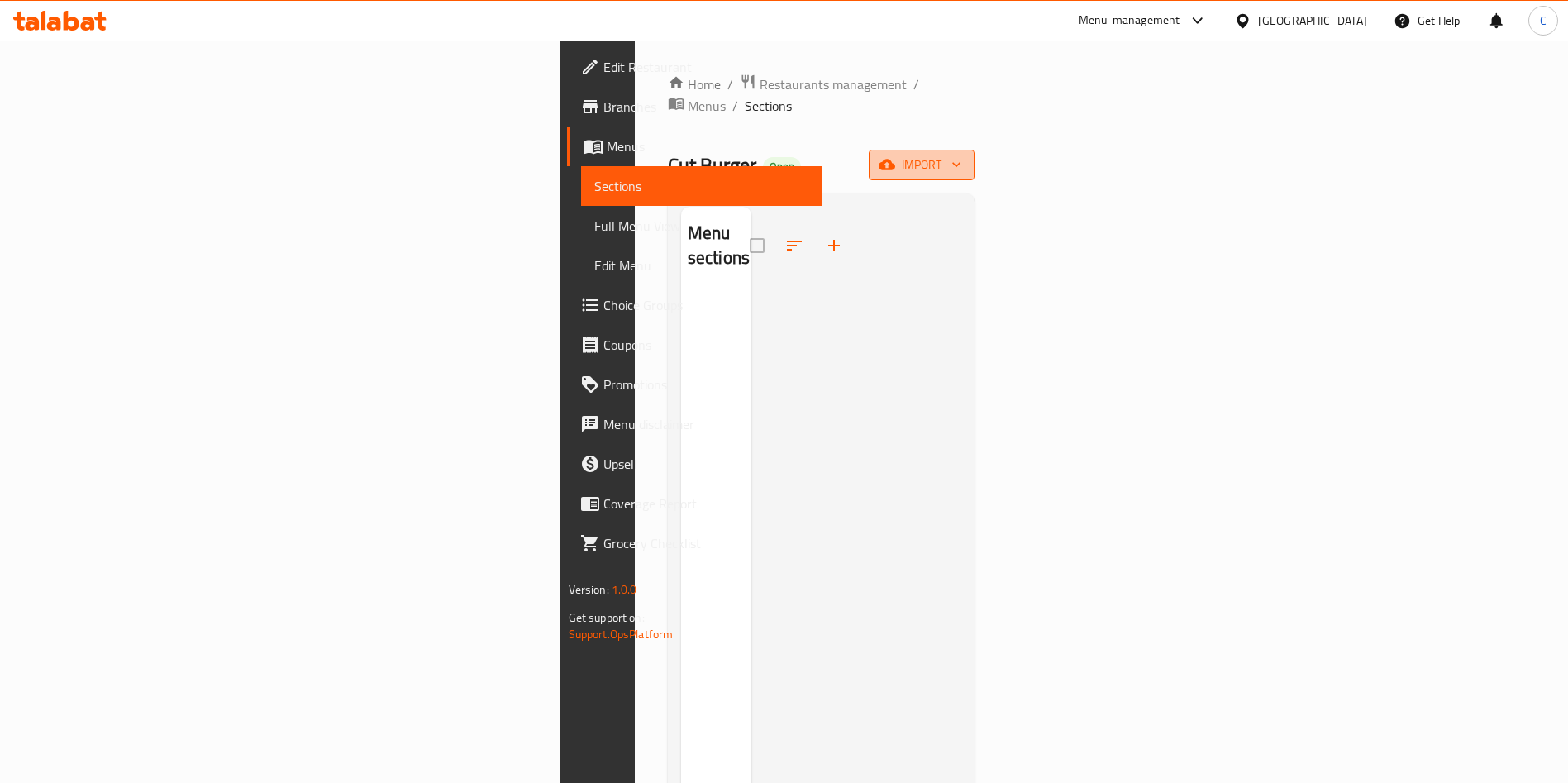
click at [961, 155] on span "import" at bounding box center [921, 165] width 79 height 20
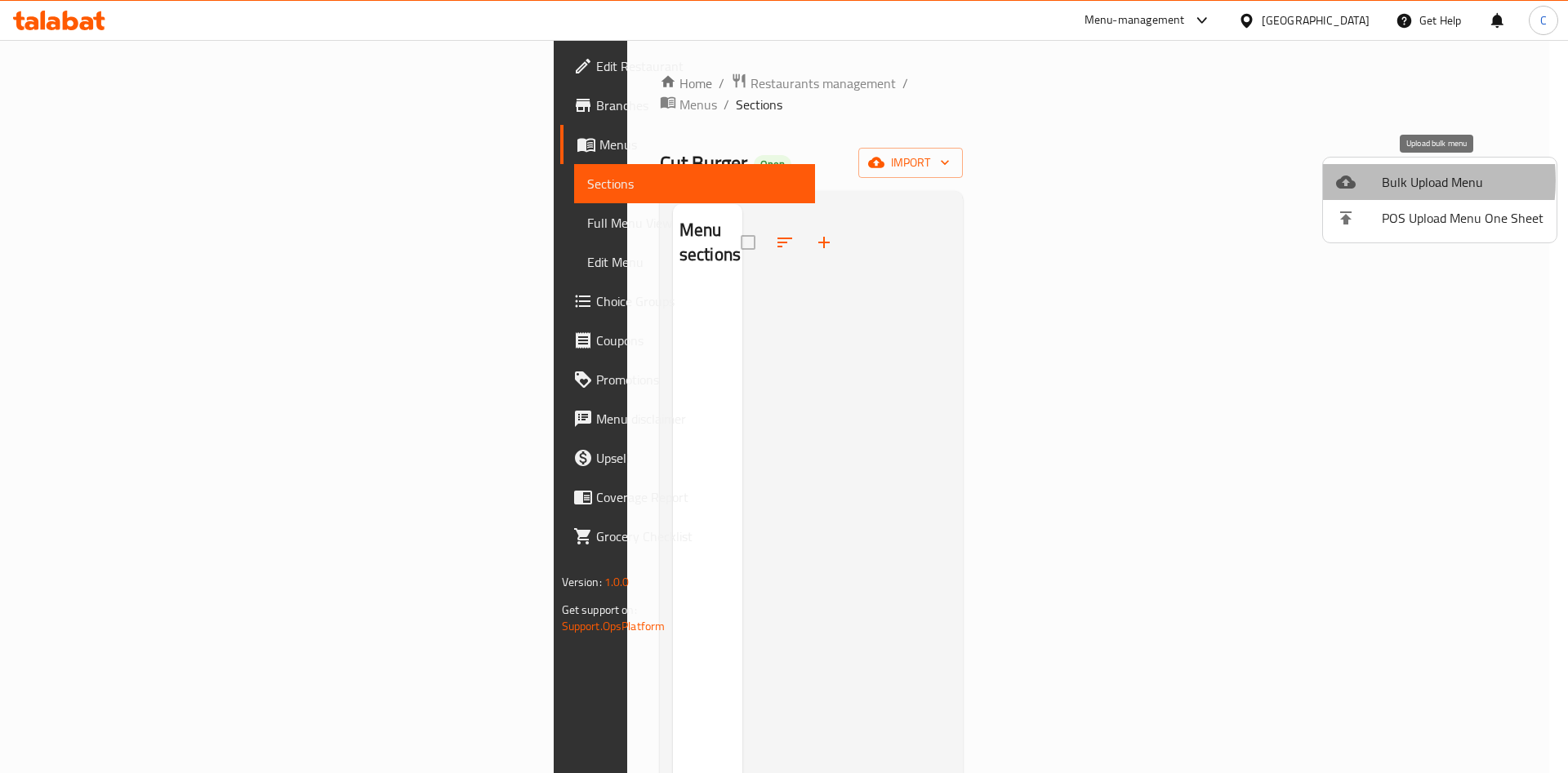
click at [1374, 180] on div at bounding box center [1359, 182] width 45 height 19
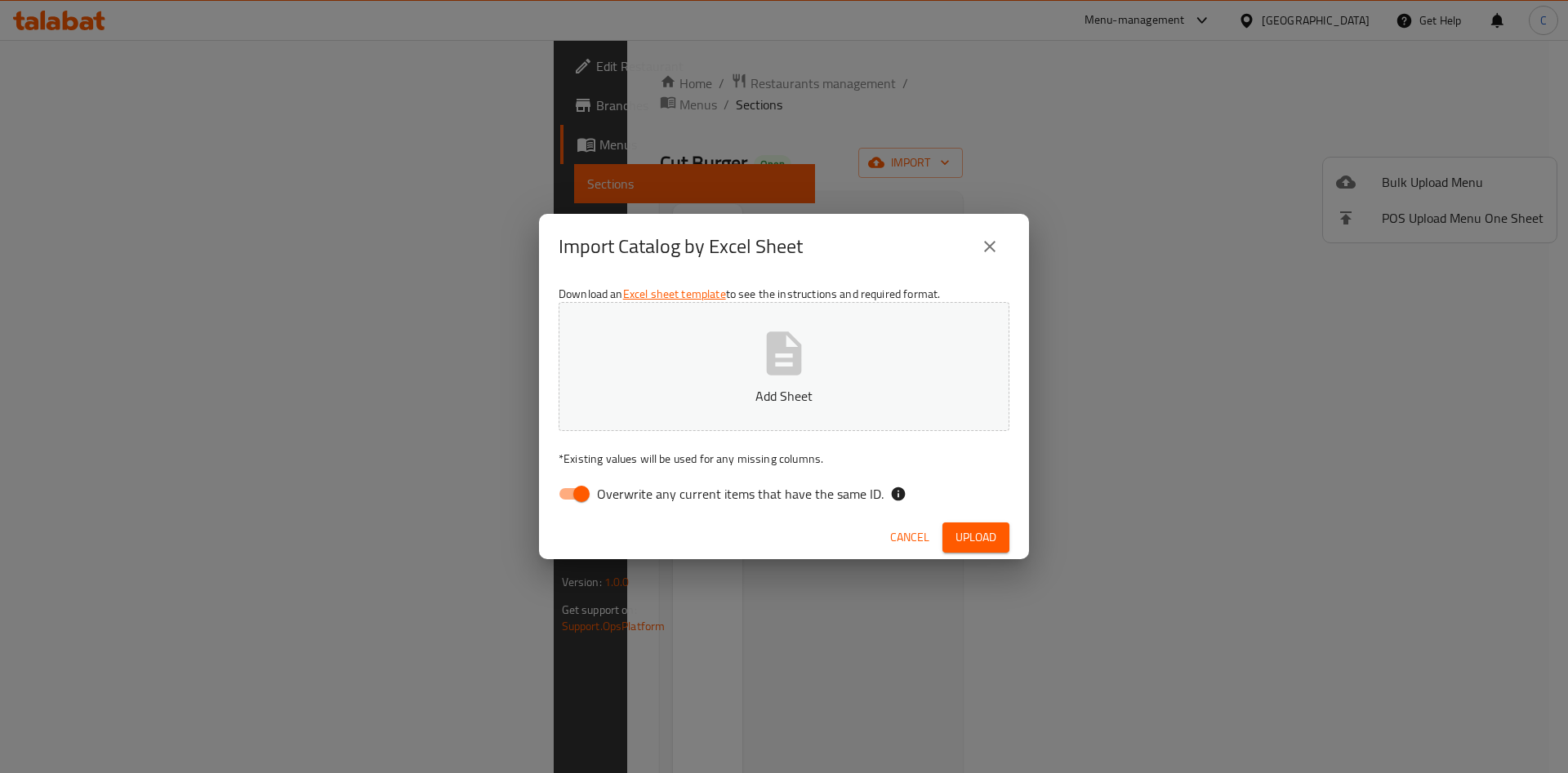
click at [987, 553] on div "Cancel Upload" at bounding box center [784, 537] width 490 height 43
click at [987, 546] on span "Upload" at bounding box center [976, 537] width 40 height 20
click at [944, 344] on button "Add Sheet" at bounding box center [784, 367] width 451 height 129
click at [1006, 528] on button "Upload" at bounding box center [977, 537] width 67 height 30
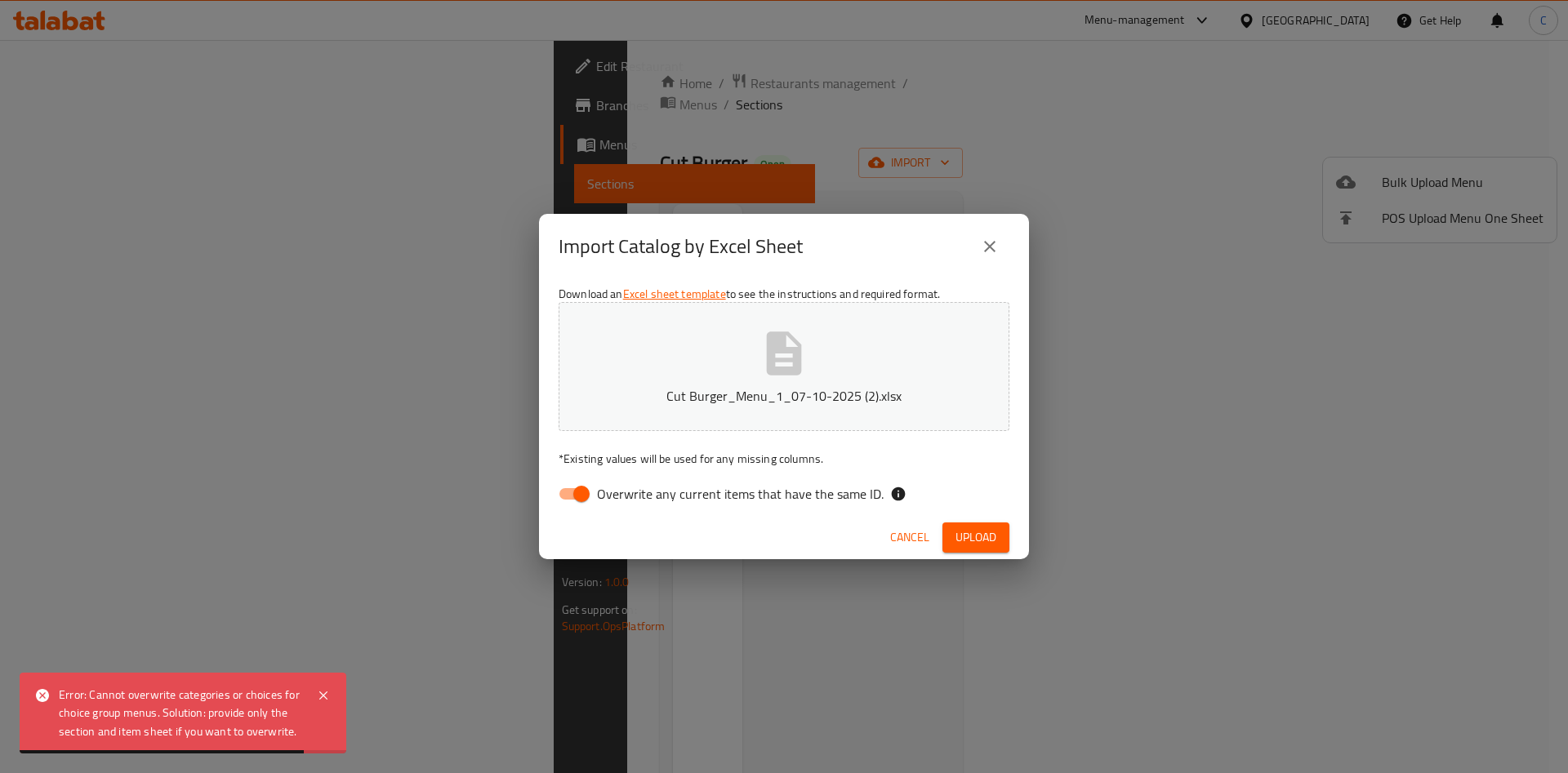
click at [808, 492] on span "Overwrite any current items that have the same ID." at bounding box center [741, 494] width 287 height 19
click at [628, 492] on input "Overwrite any current items that have the same ID." at bounding box center [582, 494] width 93 height 31
checkbox input "false"
click at [837, 308] on button "Cut Burger_Menu_1_07-10-2025 (2).xlsx" at bounding box center [784, 367] width 451 height 129
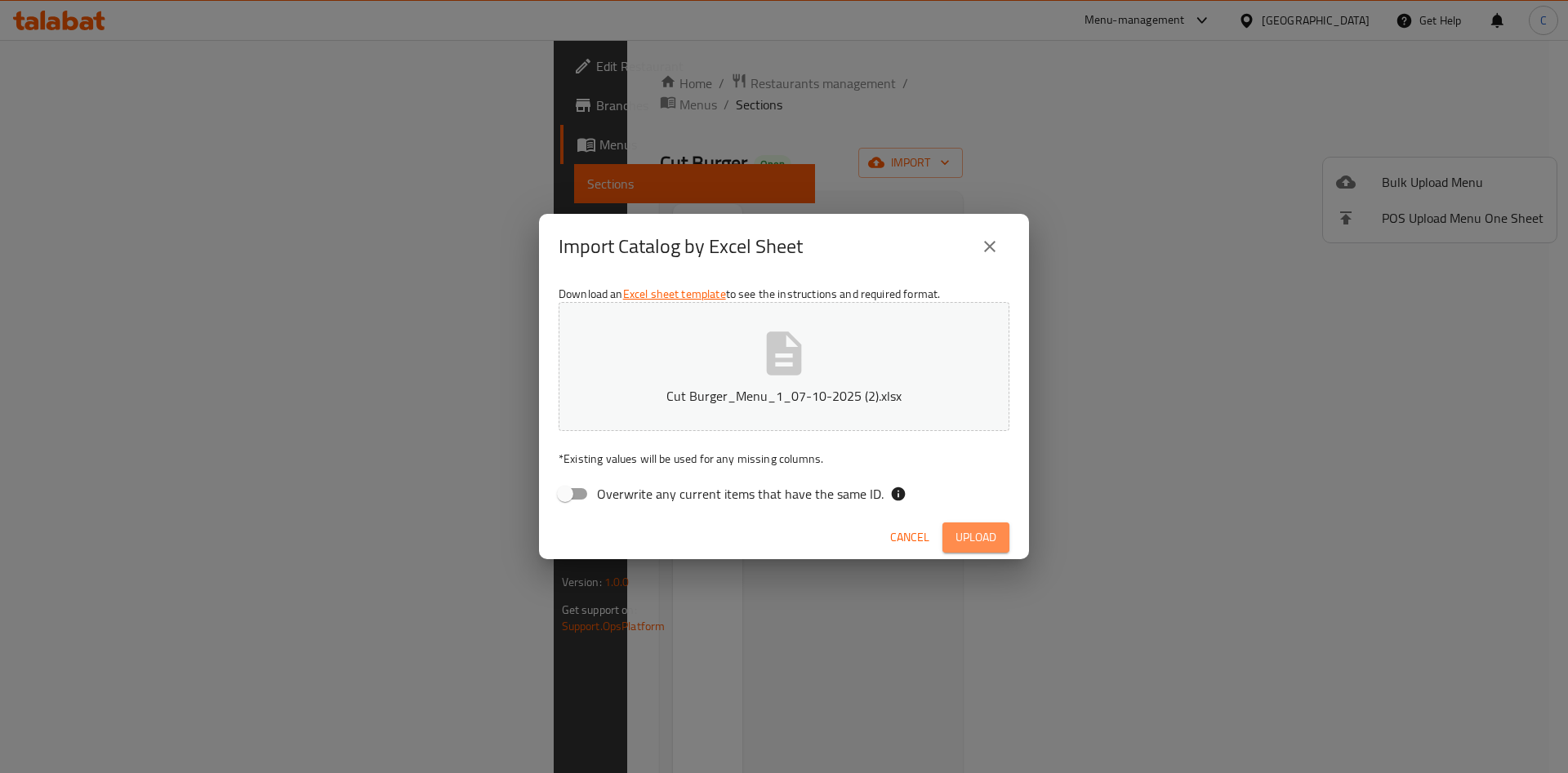
click at [990, 543] on span "Upload" at bounding box center [976, 537] width 40 height 20
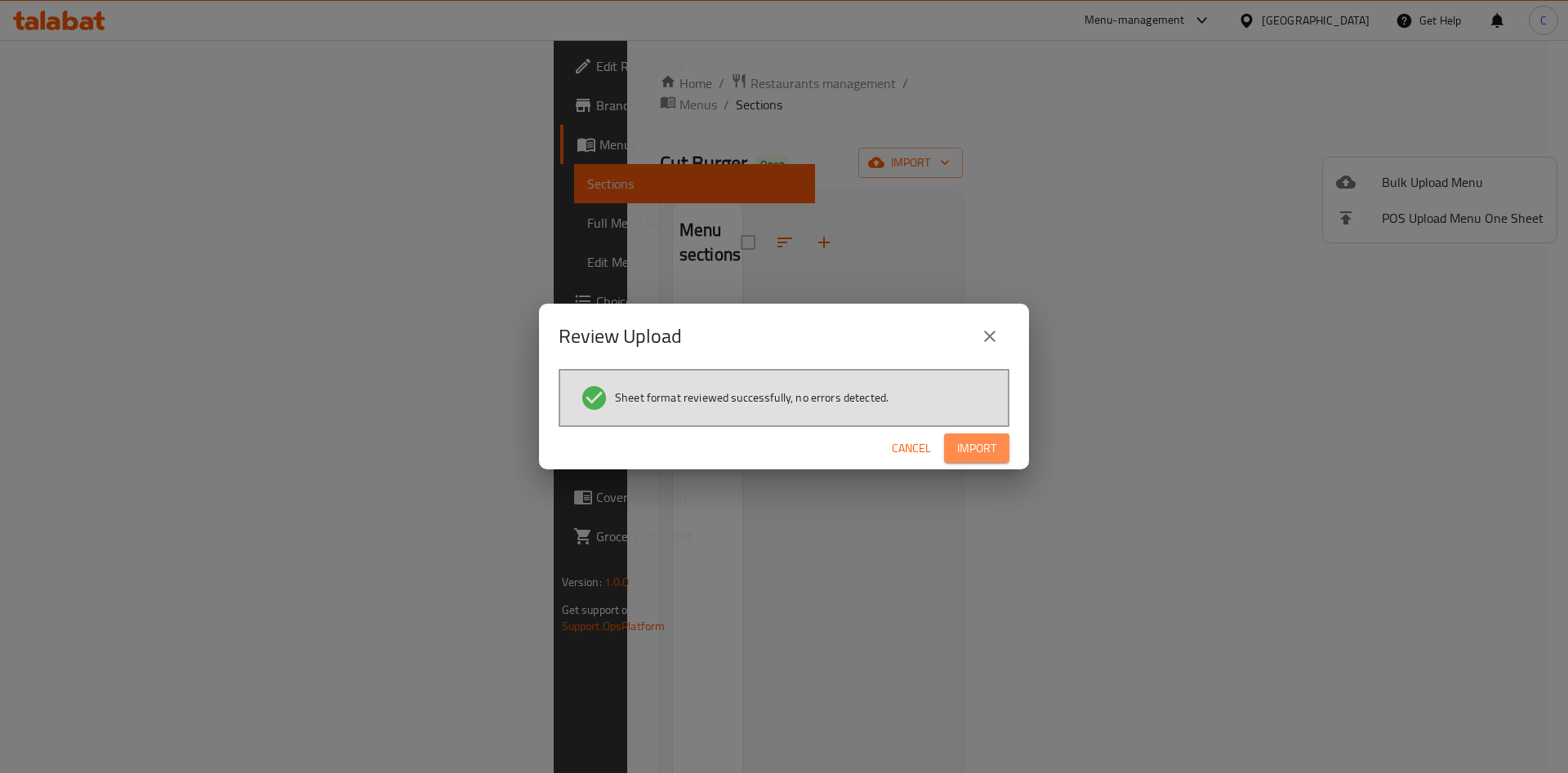
click at [965, 446] on span "Import" at bounding box center [977, 448] width 39 height 20
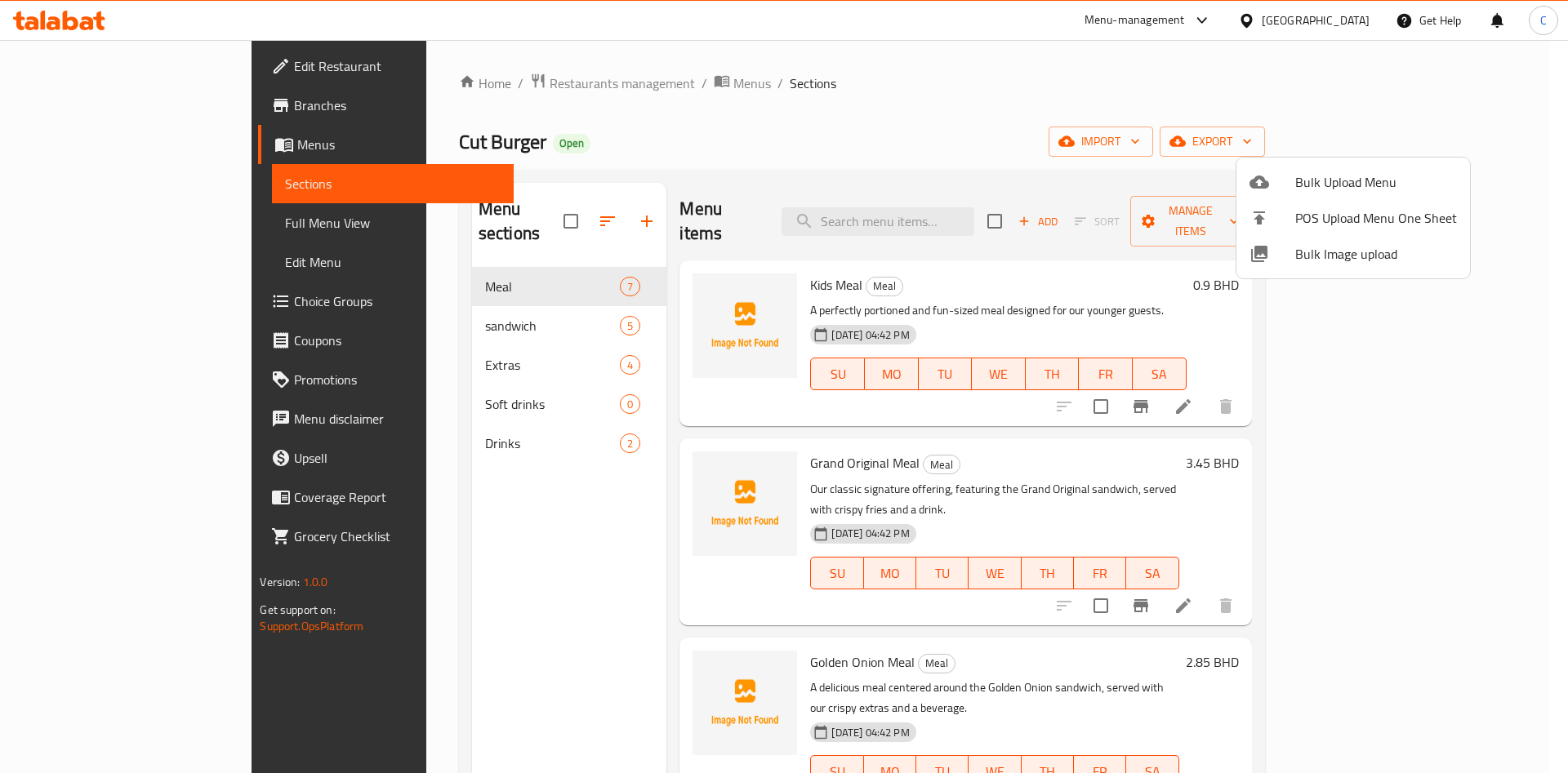
click at [585, 89] on div at bounding box center [784, 386] width 1568 height 773
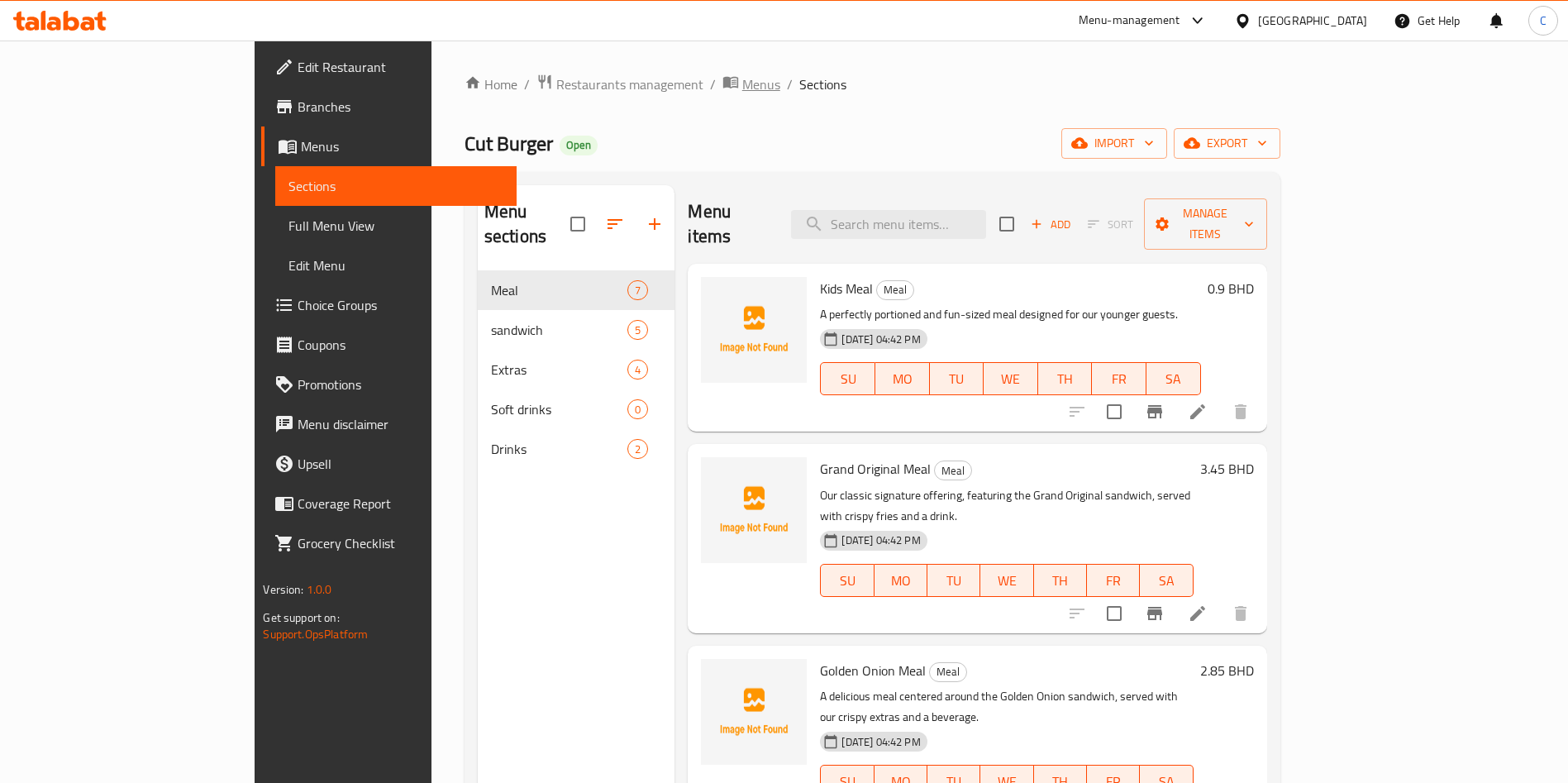
click at [743, 89] on span "Menus" at bounding box center [761, 84] width 38 height 20
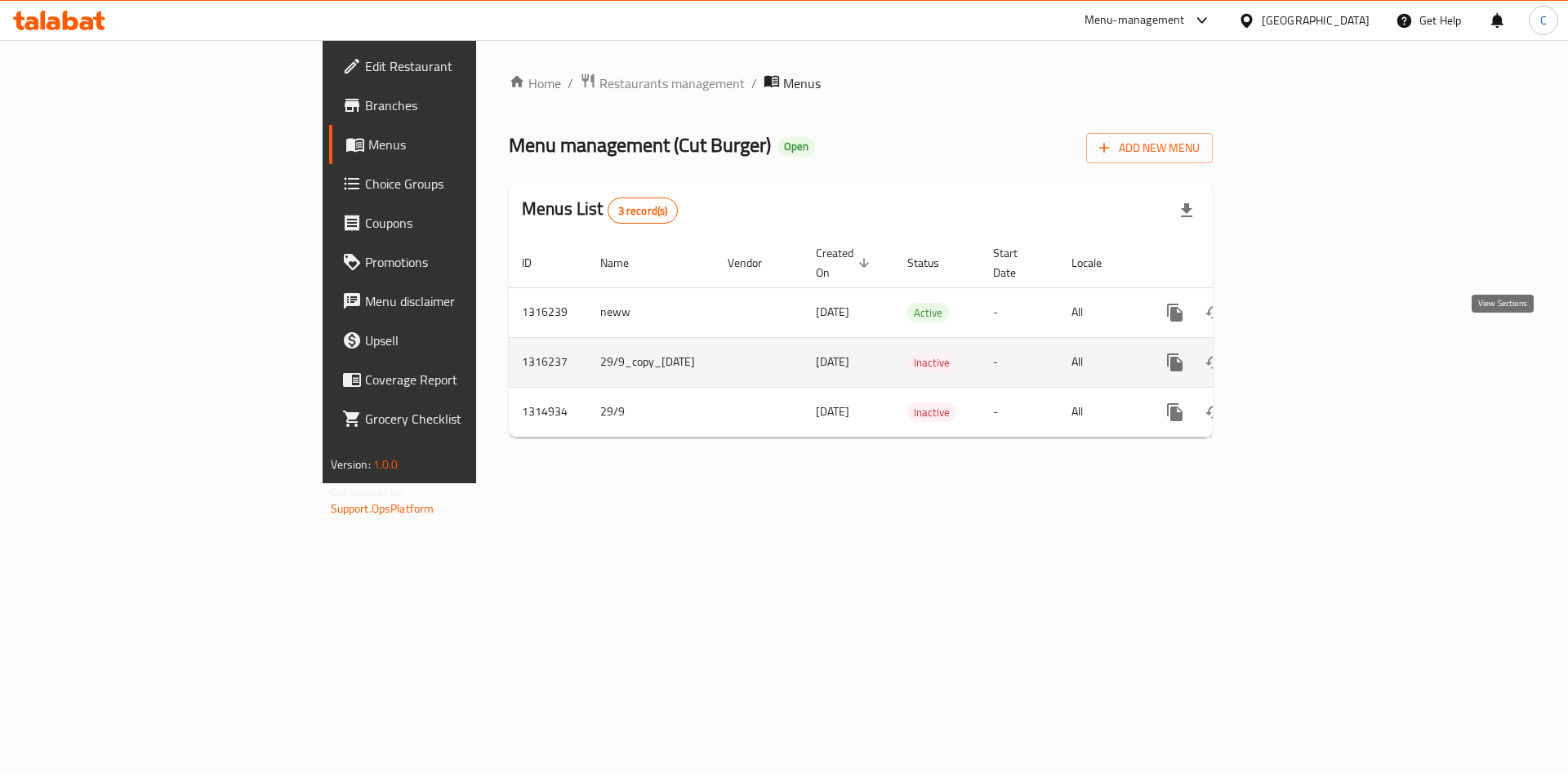
click at [1303, 352] on icon "enhanced table" at bounding box center [1293, 362] width 19 height 19
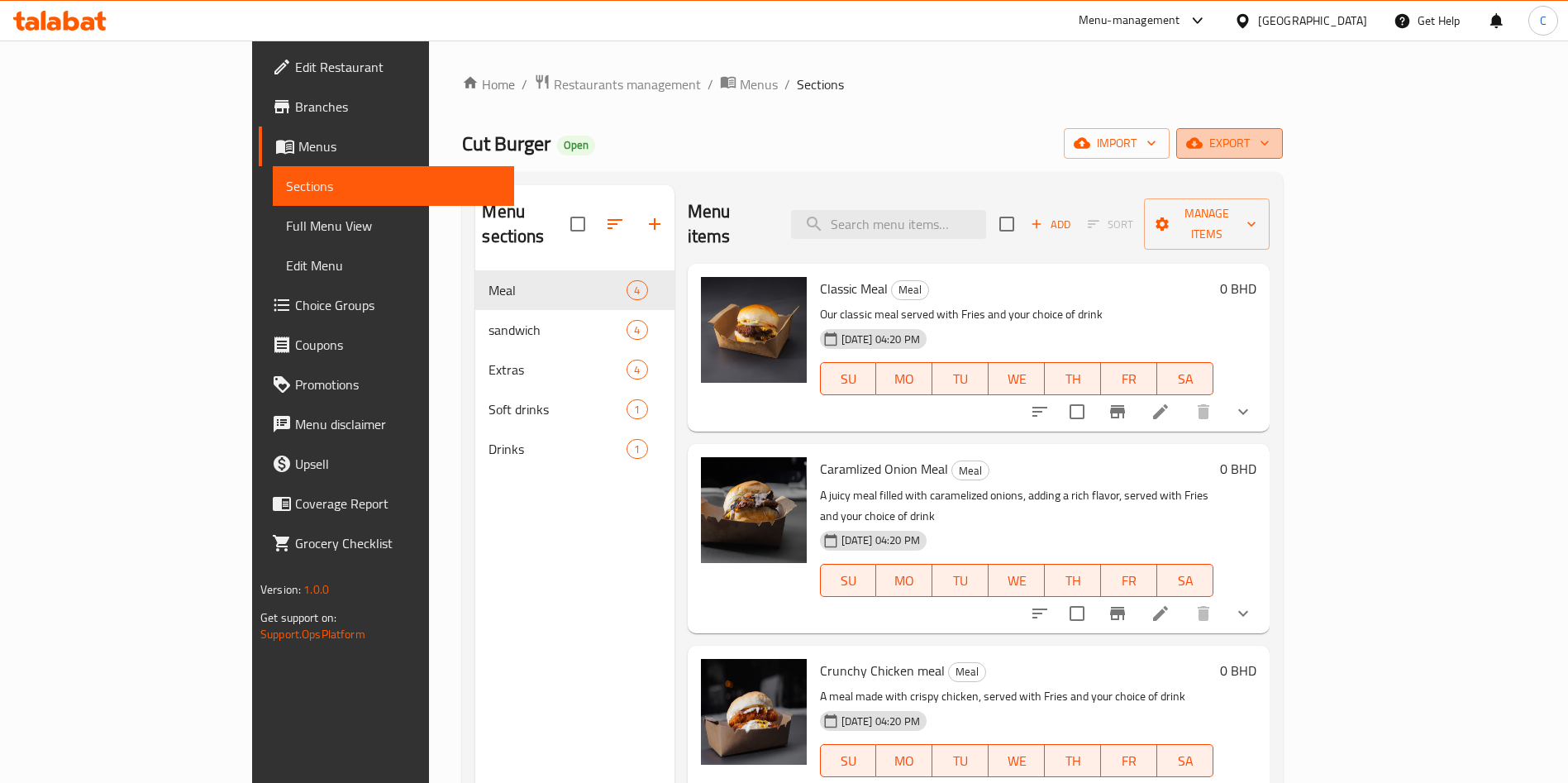
click at [1282, 154] on button "export" at bounding box center [1229, 142] width 106 height 30
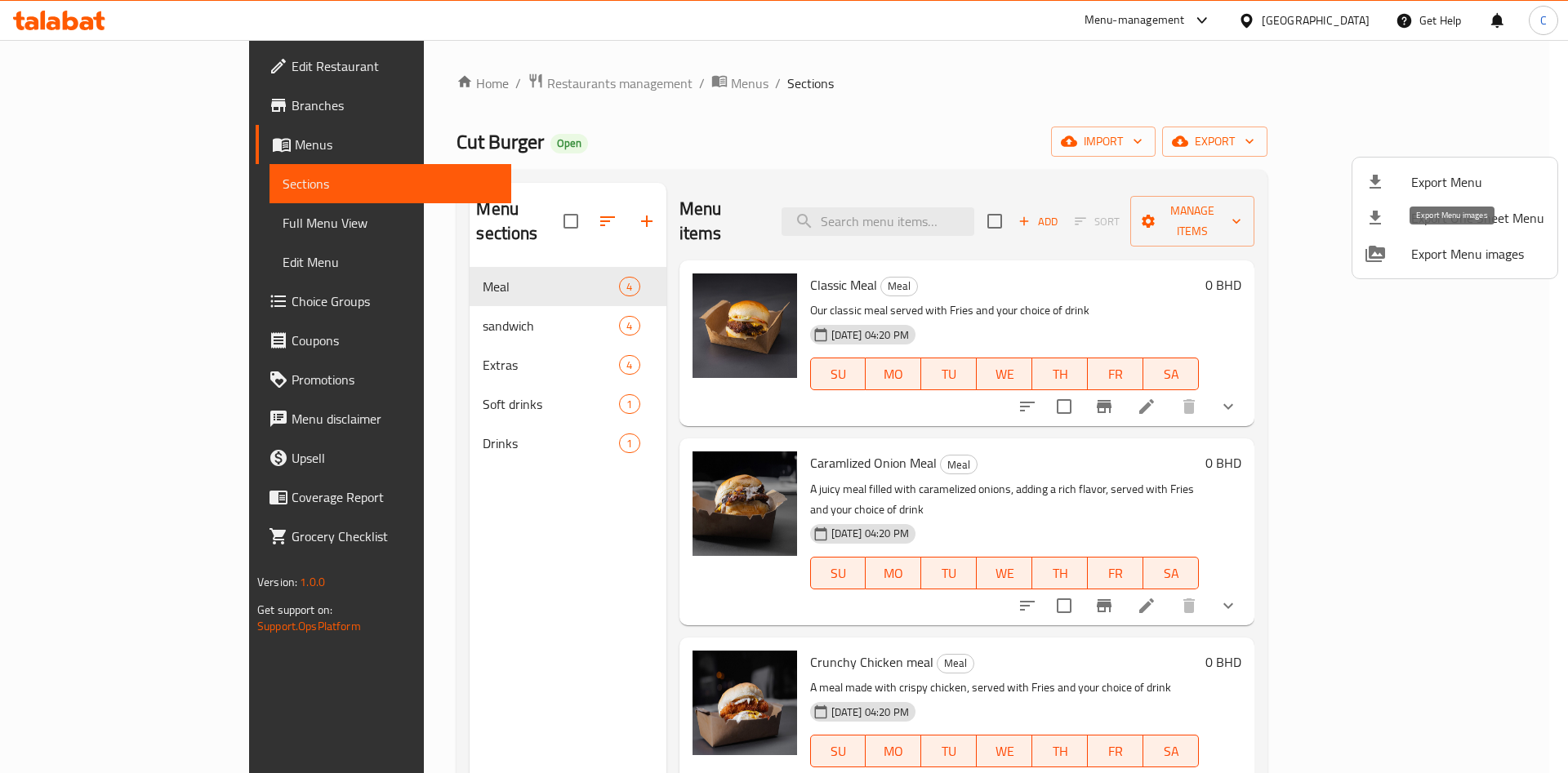
click at [1467, 255] on span "Export Menu images" at bounding box center [1478, 254] width 133 height 19
click at [577, 85] on div at bounding box center [784, 386] width 1568 height 773
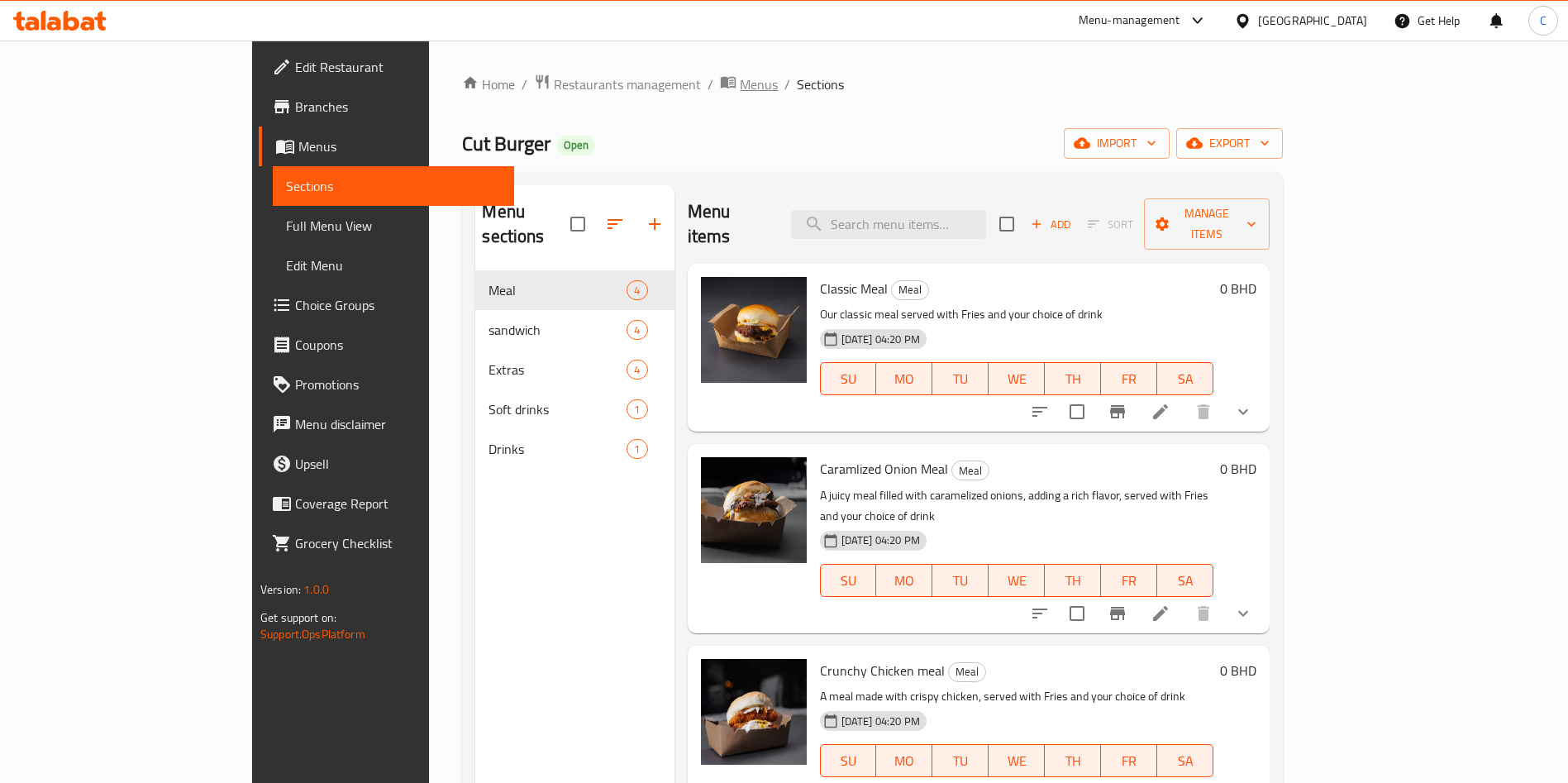
click at [740, 86] on span "Menus" at bounding box center [758, 84] width 38 height 20
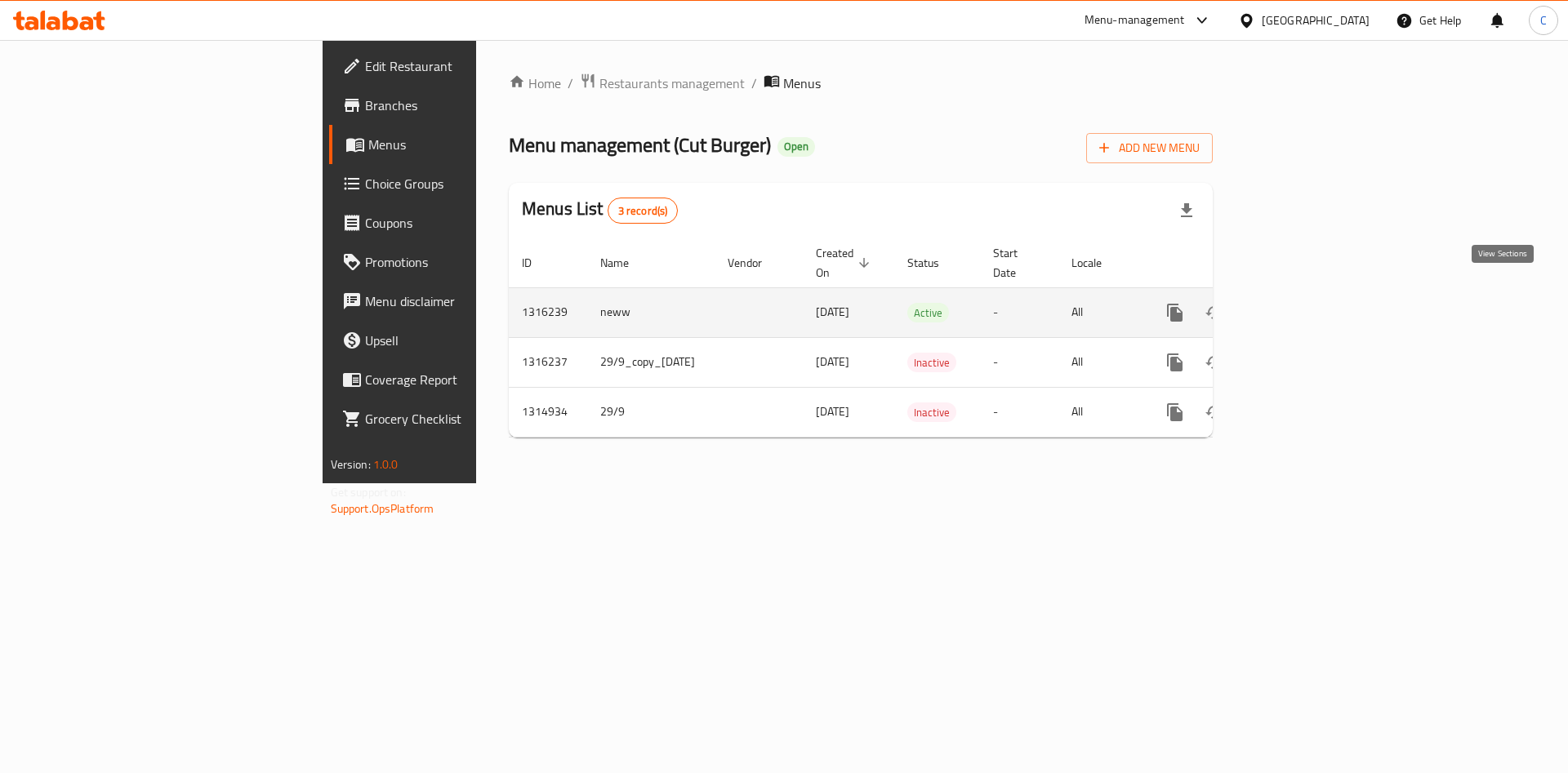
click at [1303, 303] on icon "enhanced table" at bounding box center [1293, 313] width 19 height 19
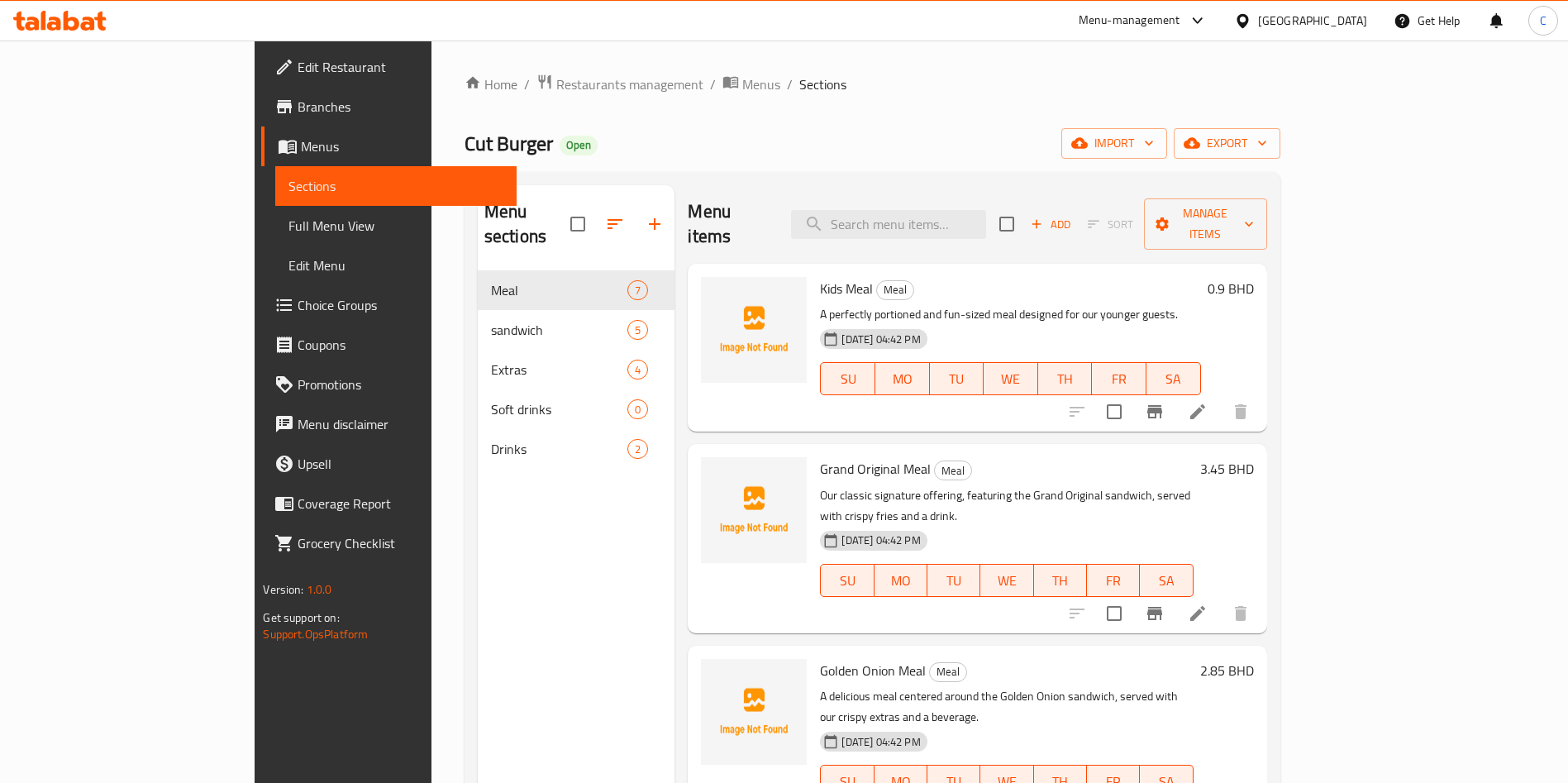
click at [1281, 173] on div "Menu sections Meal 7 sandwich 5 Extras 4 Soft drinks 0 Drinks 2 Menu items Add …" at bounding box center [872, 576] width 816 height 809
click at [1154, 148] on span "import" at bounding box center [1114, 143] width 79 height 20
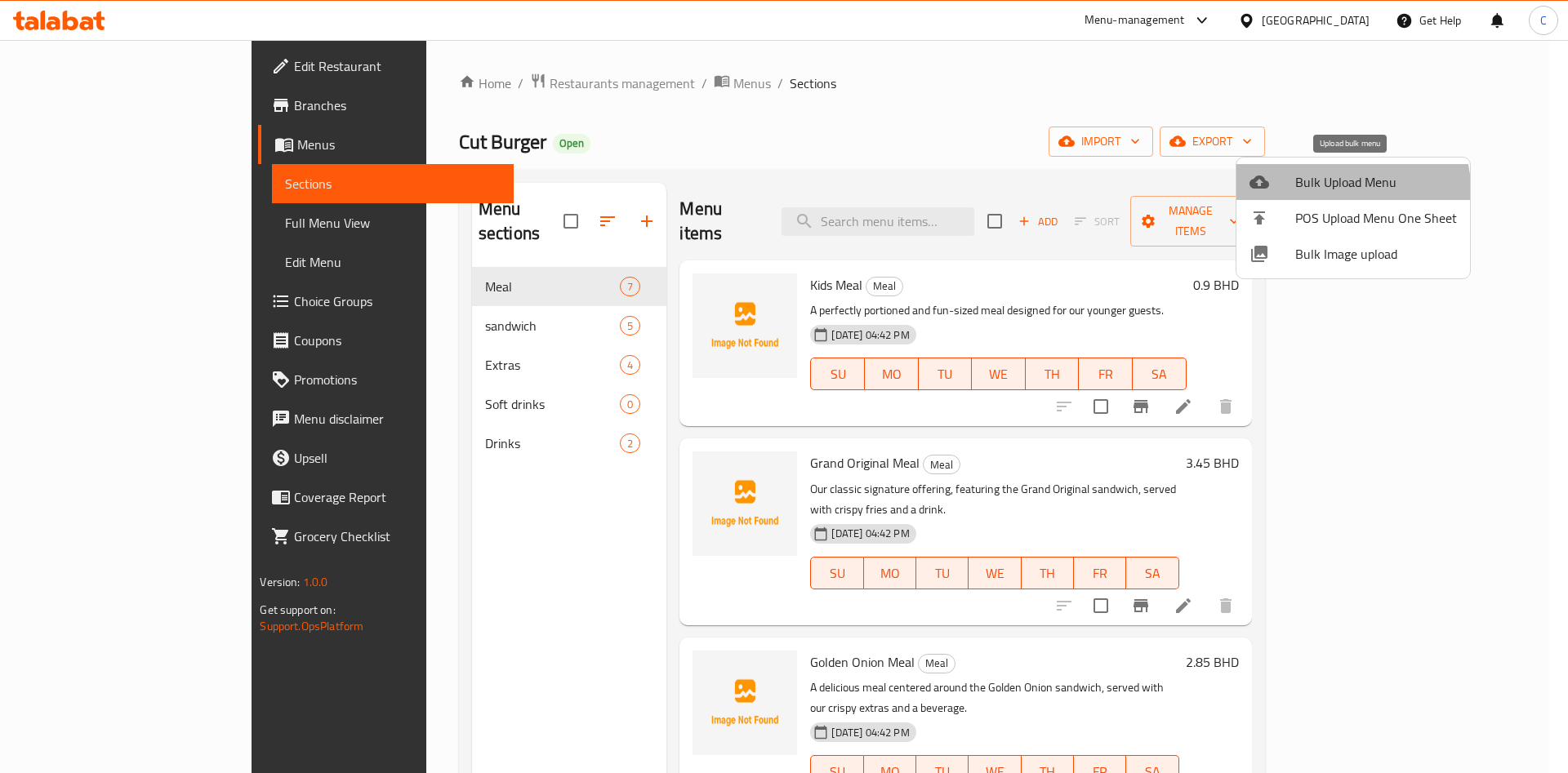
click at [1306, 197] on li "Bulk Upload Menu" at bounding box center [1353, 181] width 234 height 36
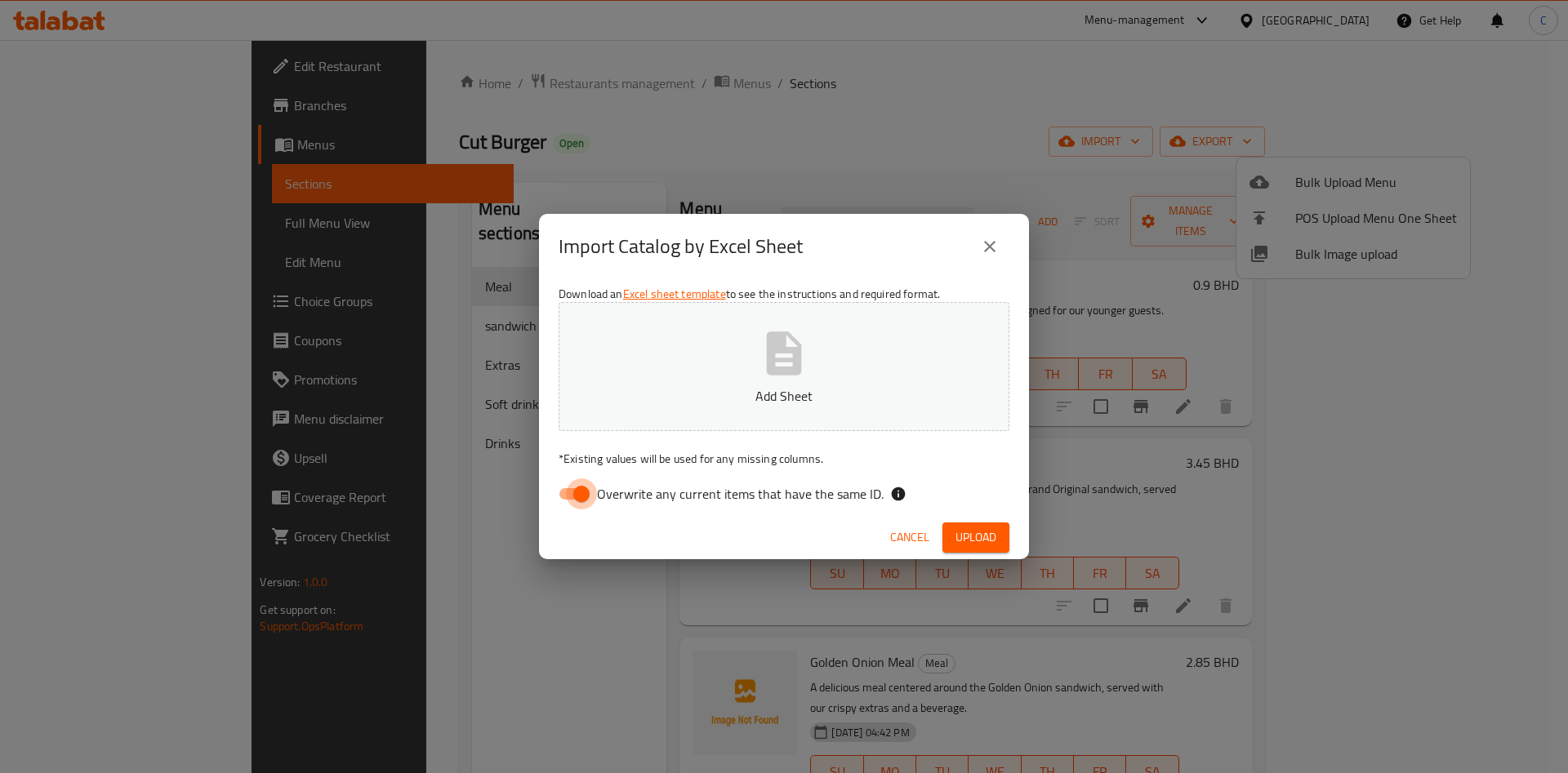
click at [588, 495] on input "Overwrite any current items that have the same ID." at bounding box center [582, 494] width 93 height 31
checkbox input "false"
click at [981, 240] on icon "close" at bounding box center [990, 246] width 19 height 19
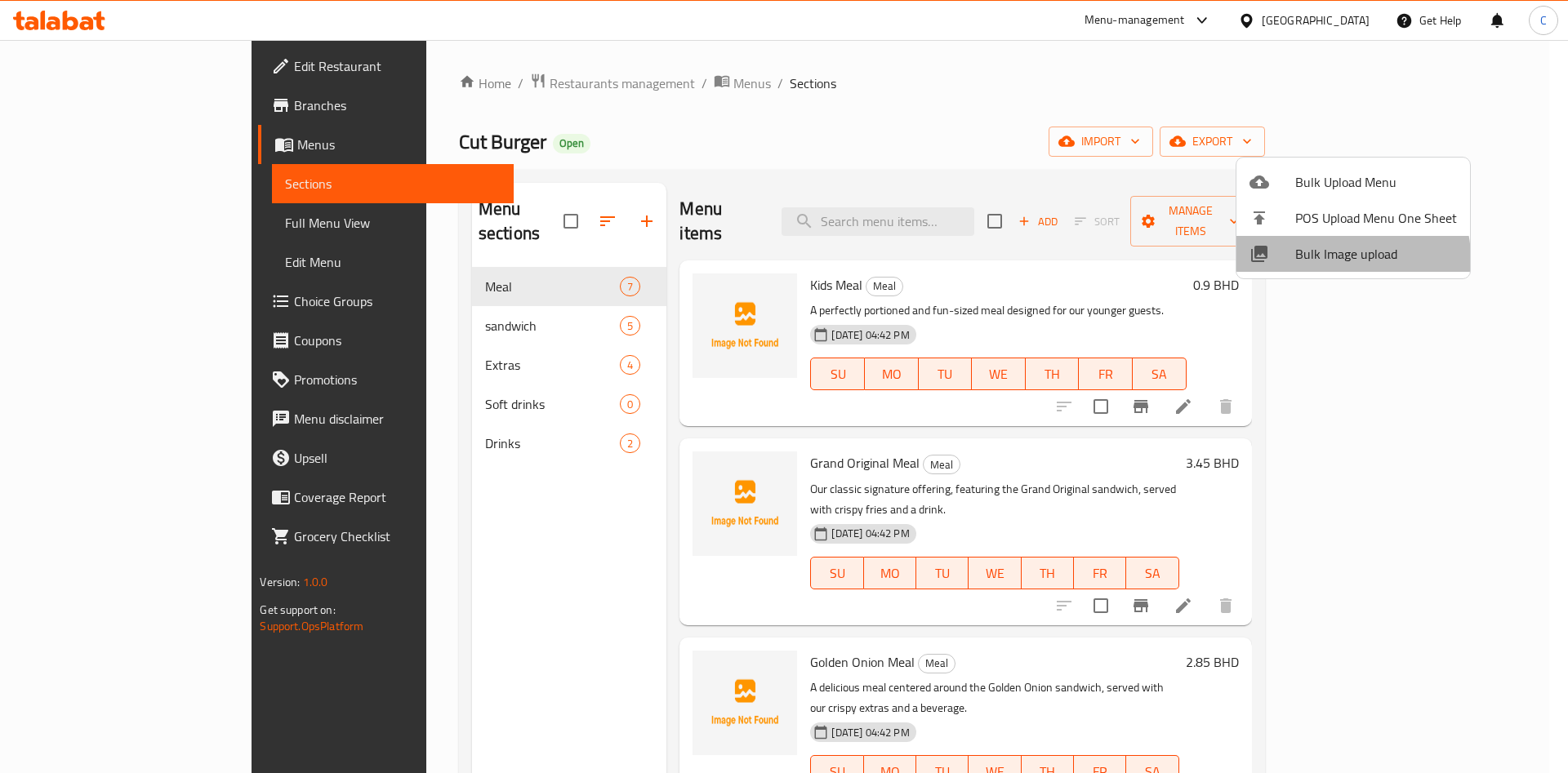
click at [1351, 257] on span "Bulk Image upload" at bounding box center [1376, 254] width 162 height 19
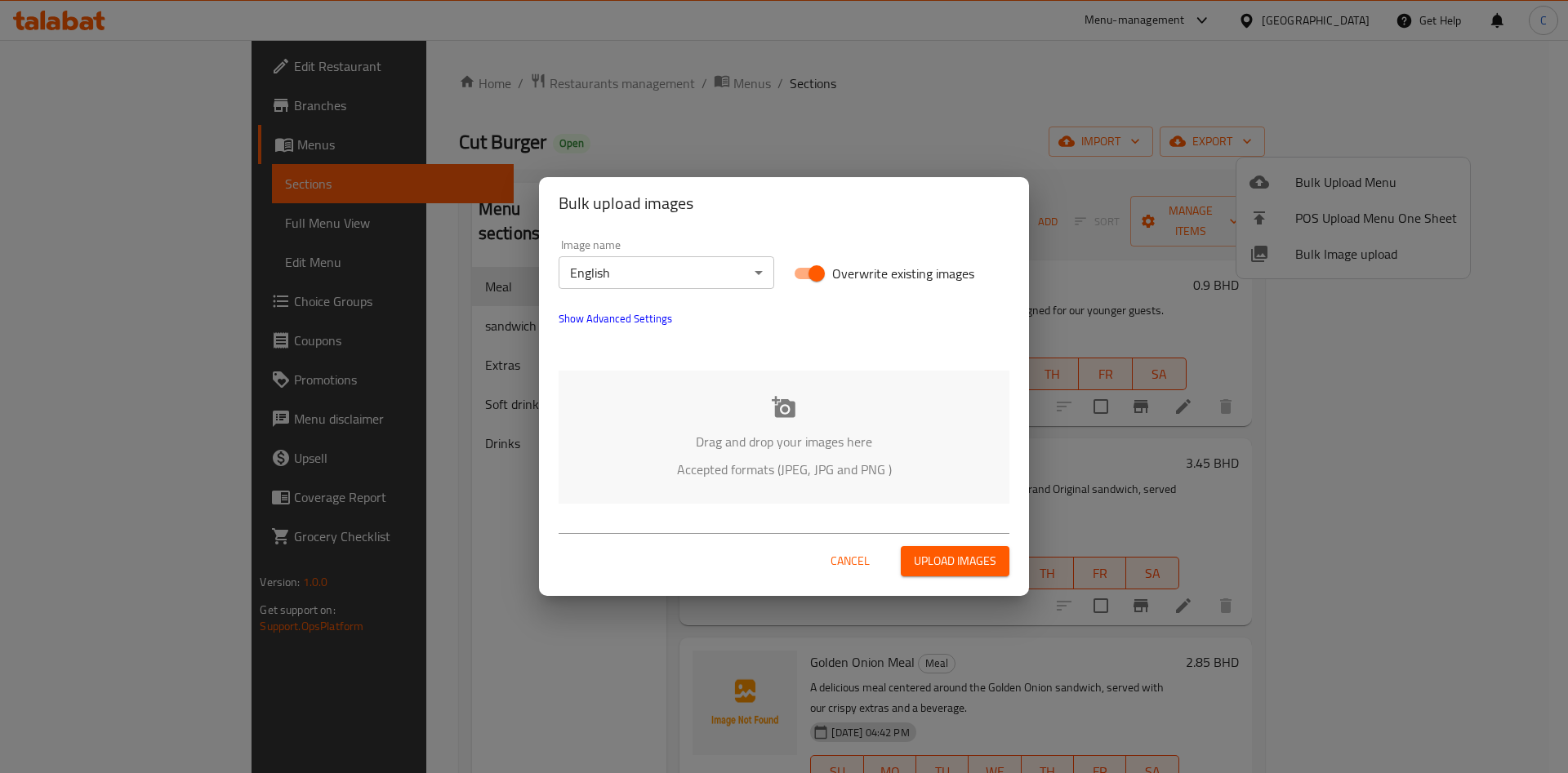
click at [798, 435] on p "Drag and drop your images here" at bounding box center [784, 442] width 402 height 19
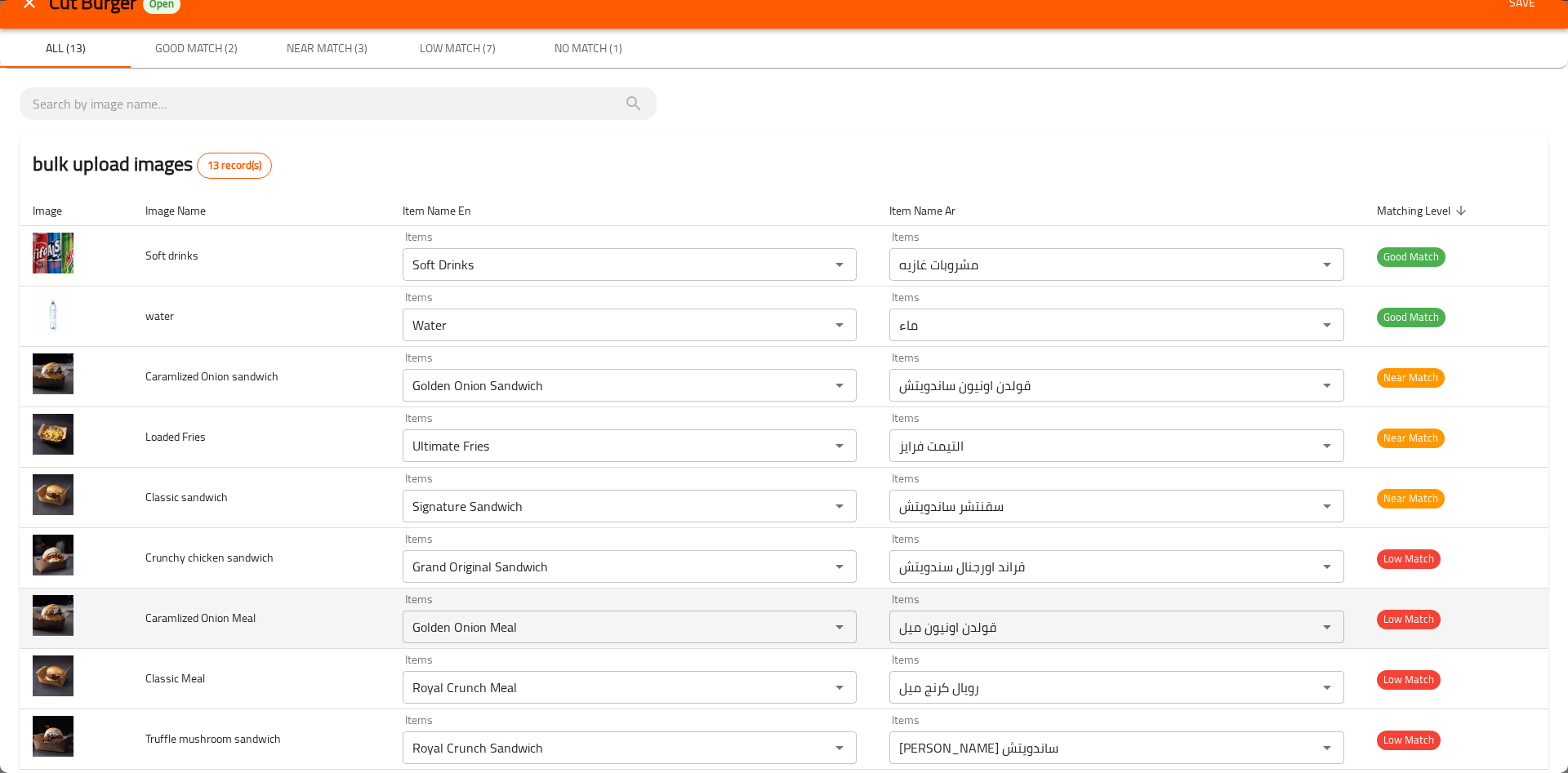
scroll to position [295, 0]
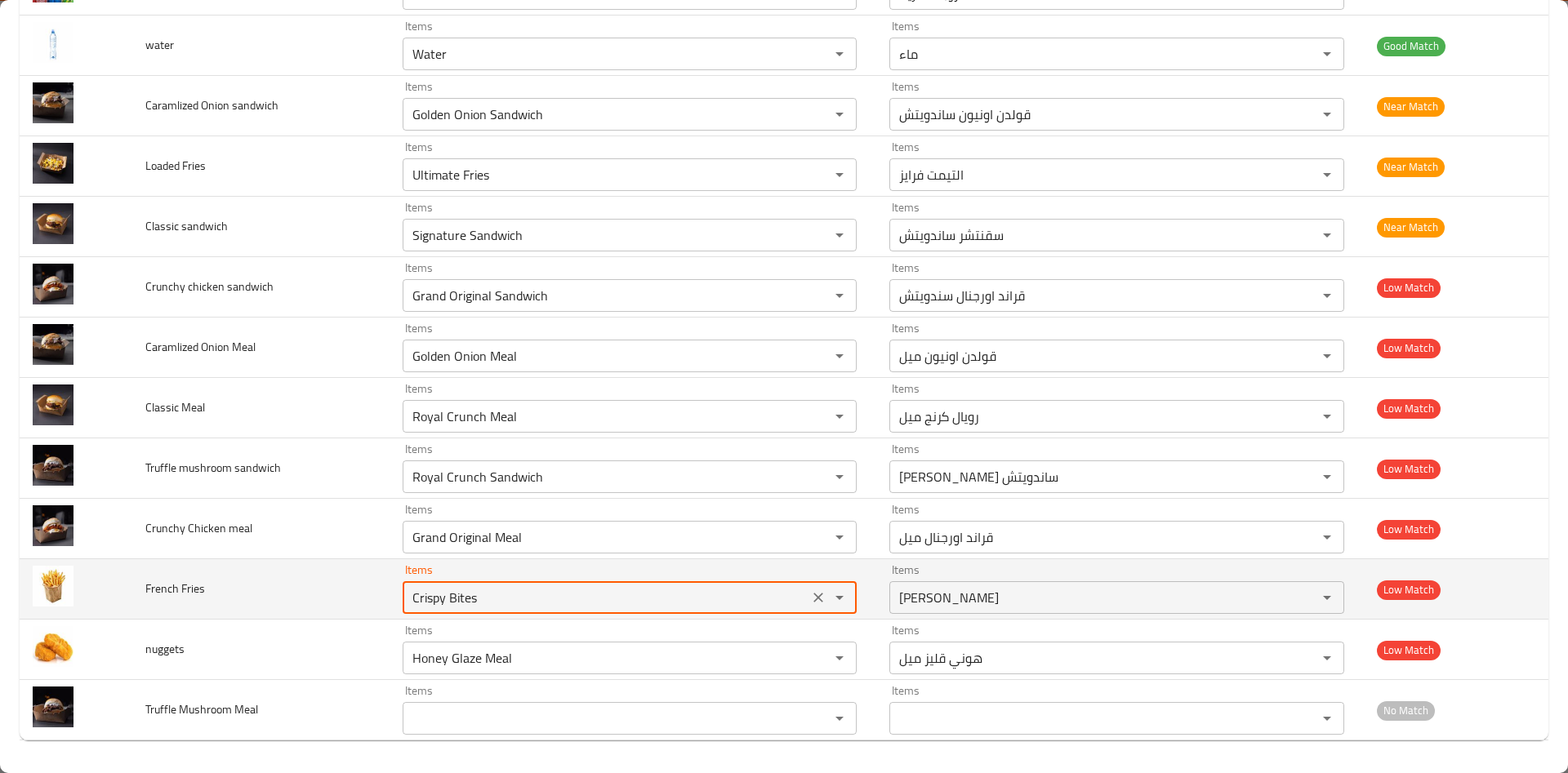
click at [492, 594] on Fries "Crispy Bites" at bounding box center [605, 598] width 396 height 23
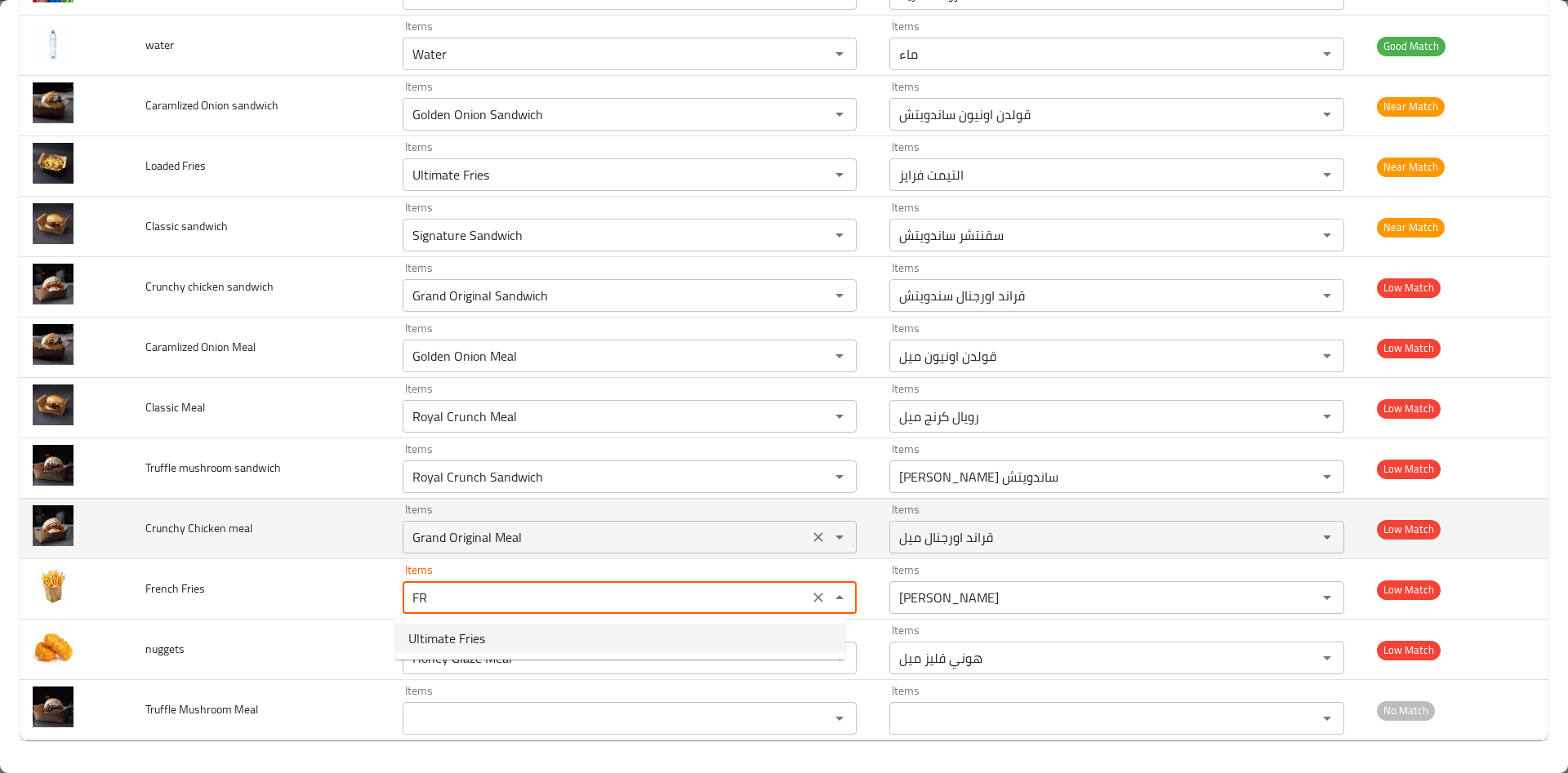
scroll to position [0, 0]
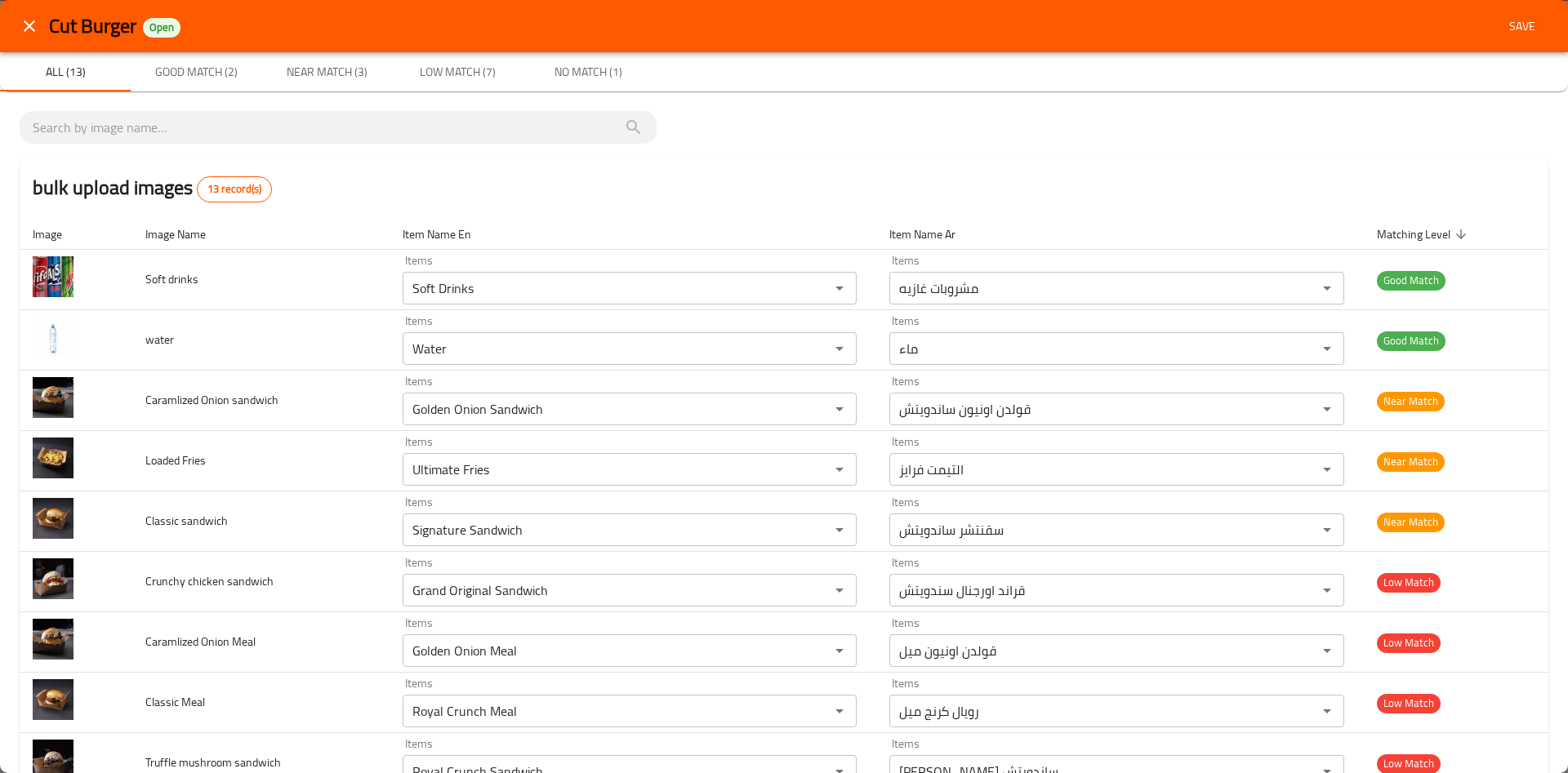
type Fries "Crispy Bites"
click at [39, 24] on button "close" at bounding box center [29, 26] width 39 height 39
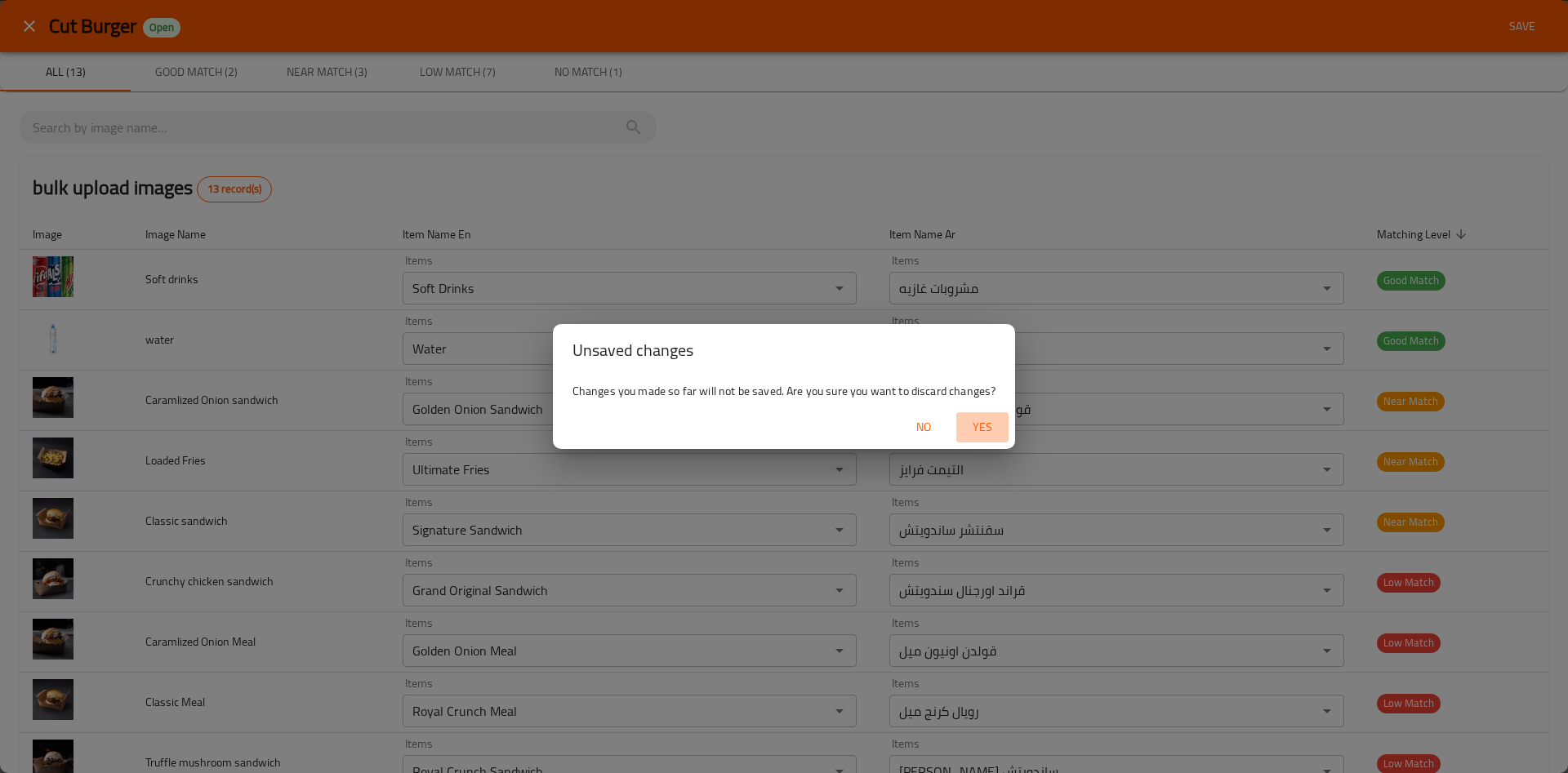
click at [980, 432] on span "Yes" at bounding box center [982, 426] width 39 height 20
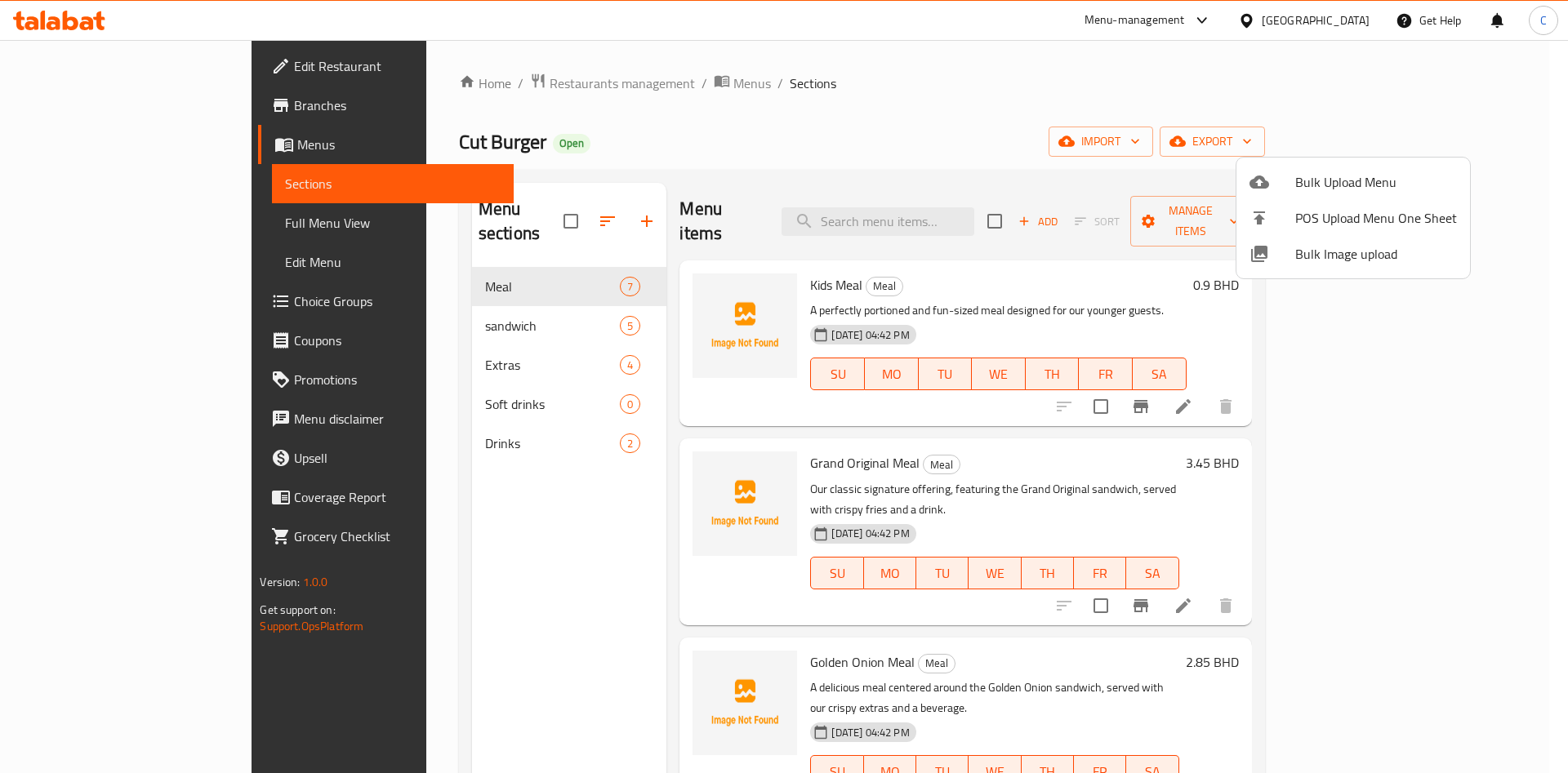
click at [430, 287] on div at bounding box center [784, 386] width 1568 height 773
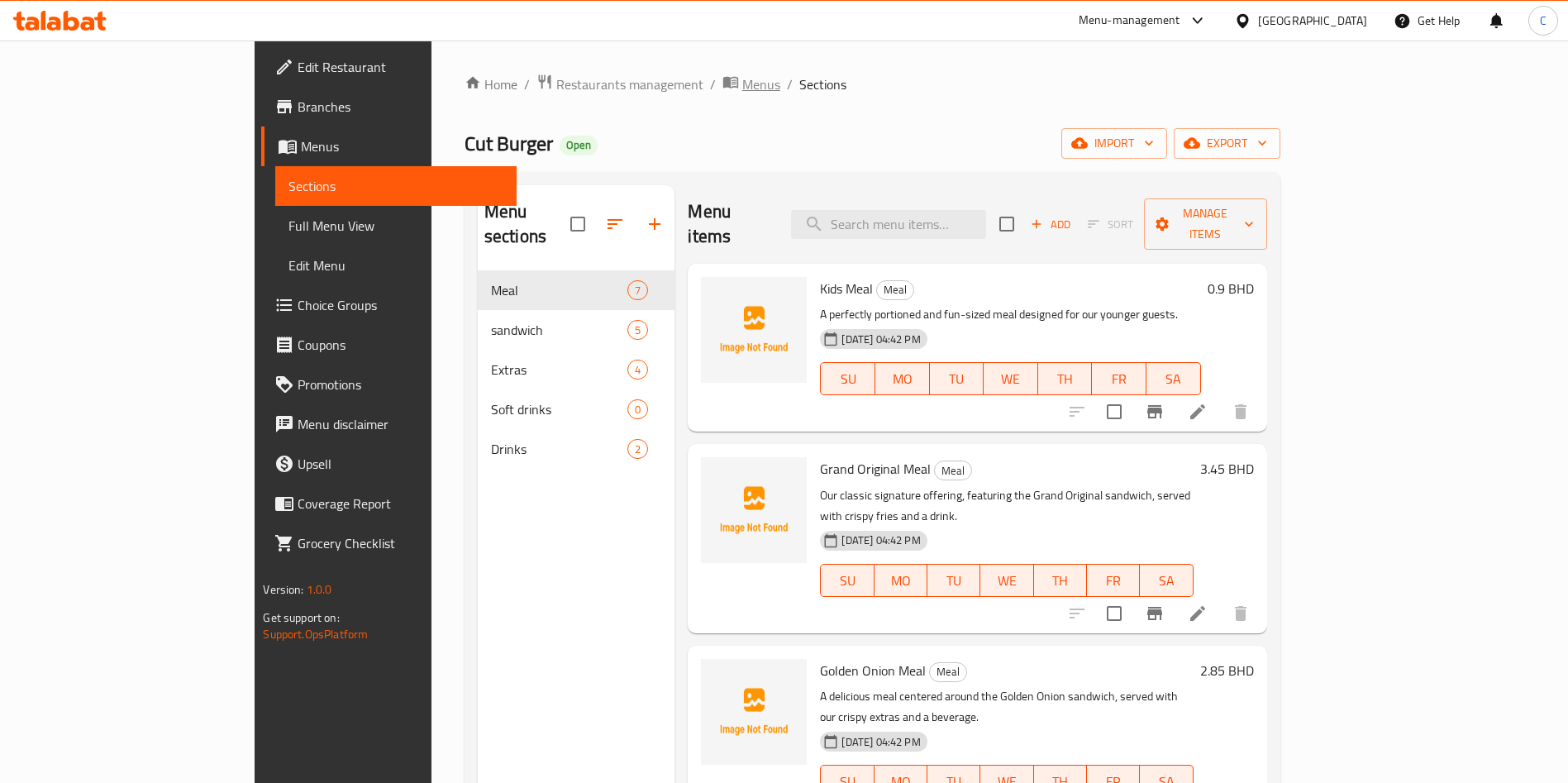
click at [743, 79] on span "Menus" at bounding box center [761, 84] width 38 height 20
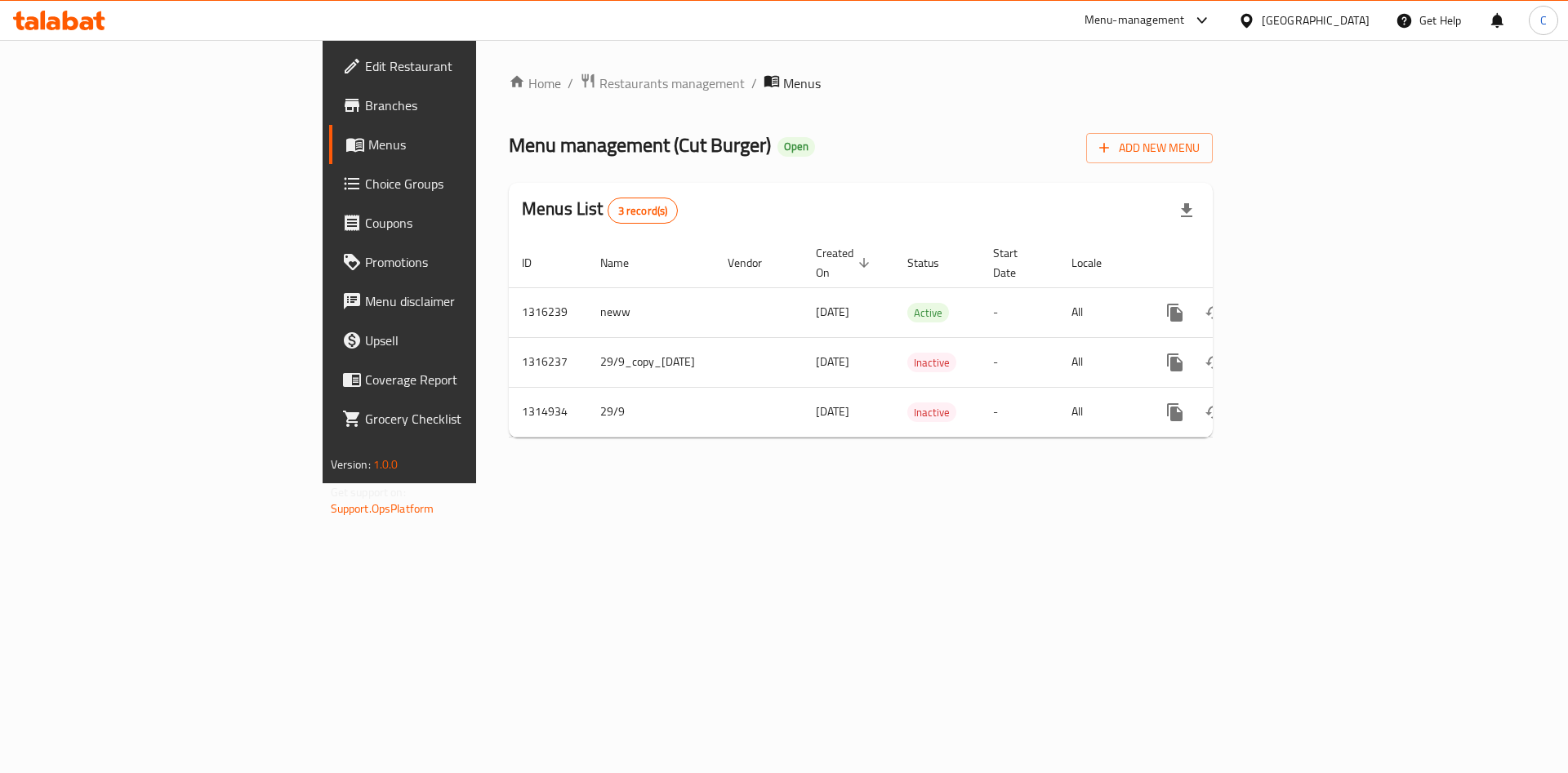
click at [881, 483] on div "Home / Restaurants management / Menus Menu management ( Cut Burger ) Open Add N…" at bounding box center [860, 262] width 770 height 444
